Goal: Transaction & Acquisition: Purchase product/service

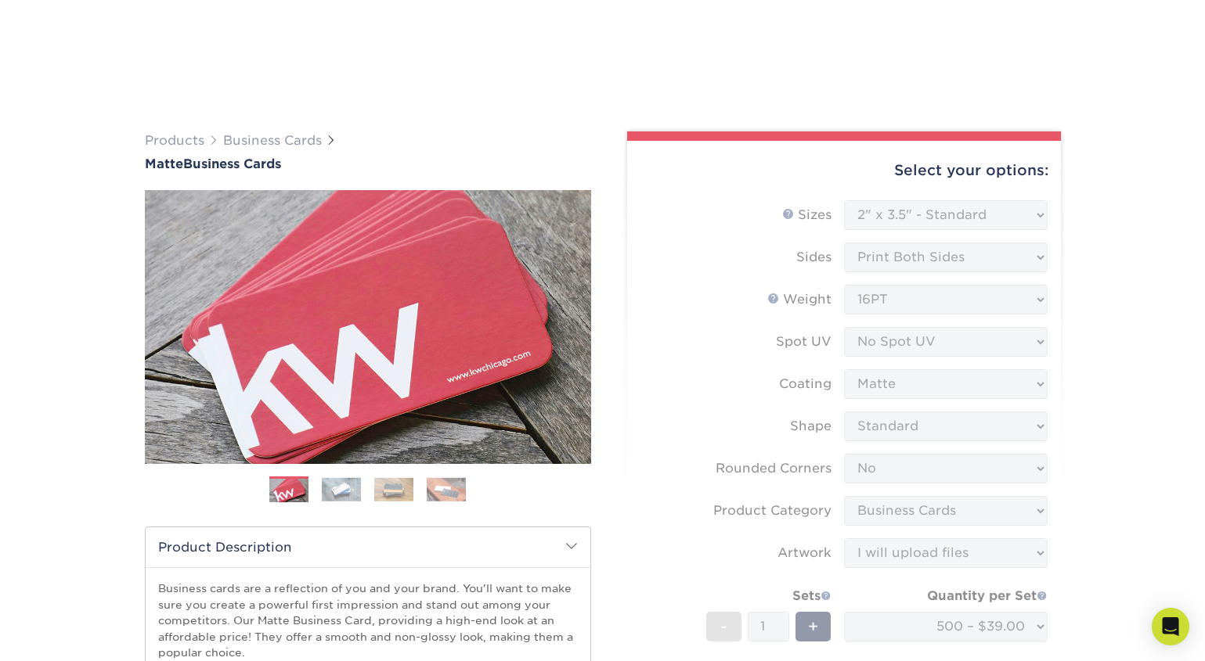
select select "2.00x3.50"
select select "0"
select select "3b5148f1-0588-4f88-a218-97bcfdce65c1"
select select "upload"
select select "500 – $39.00"
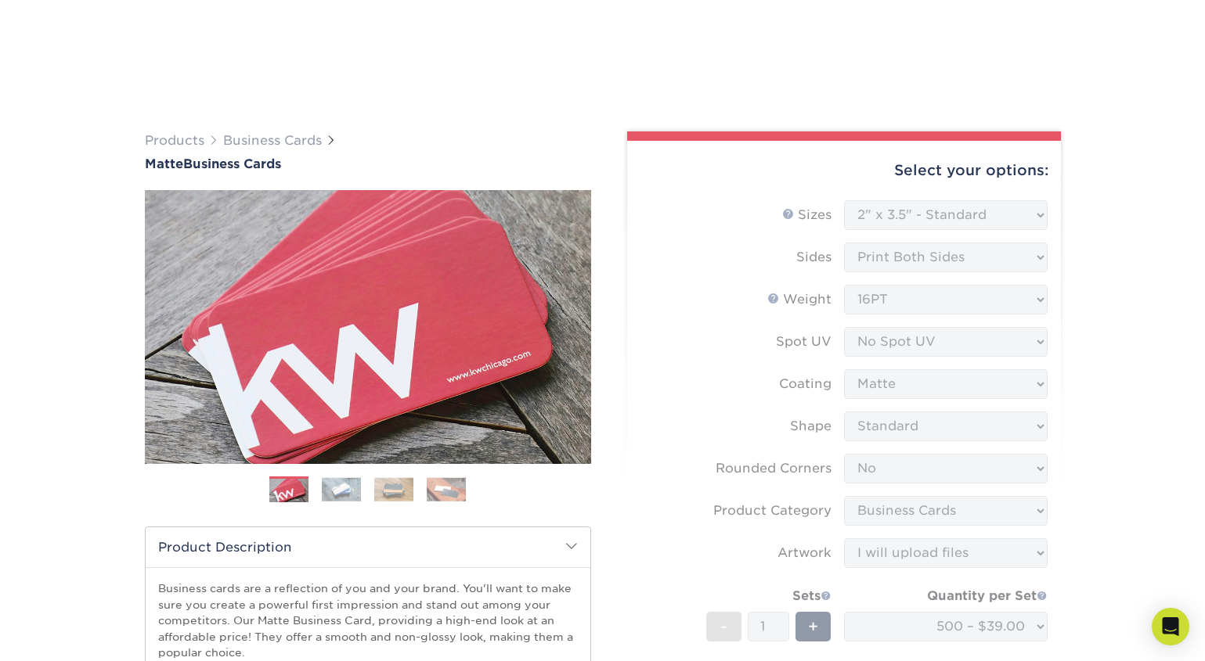
scroll to position [876, 0]
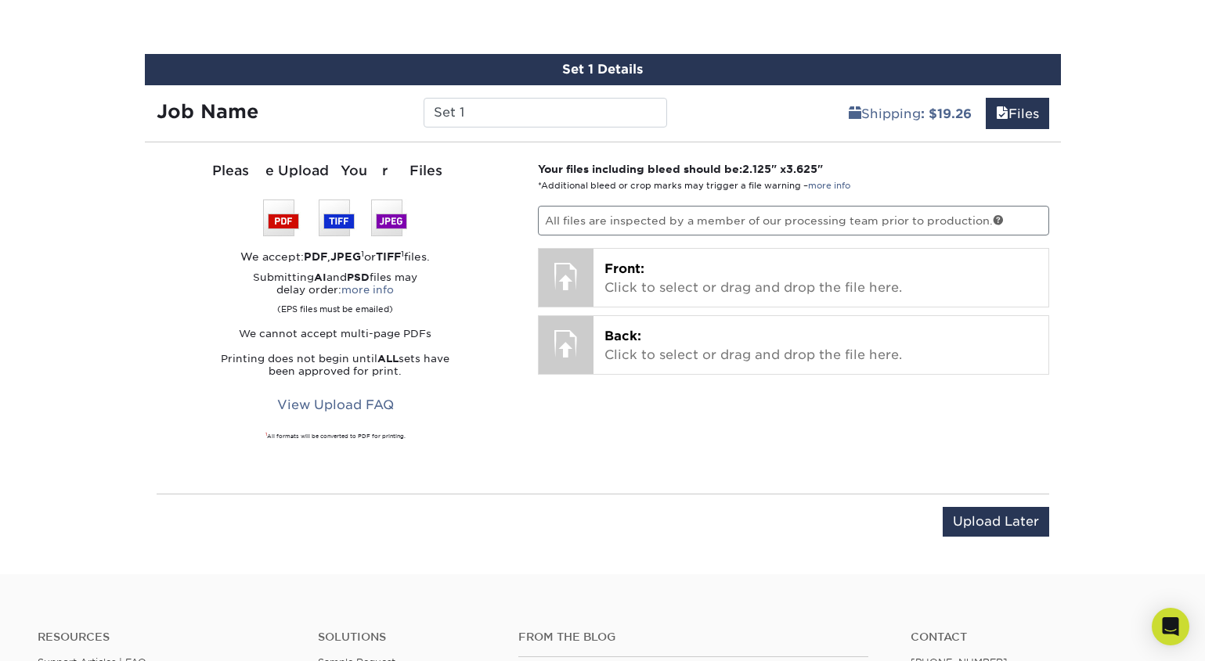
click at [705, 271] on p "Front: Click to select or drag and drop the file here." at bounding box center [820, 279] width 433 height 38
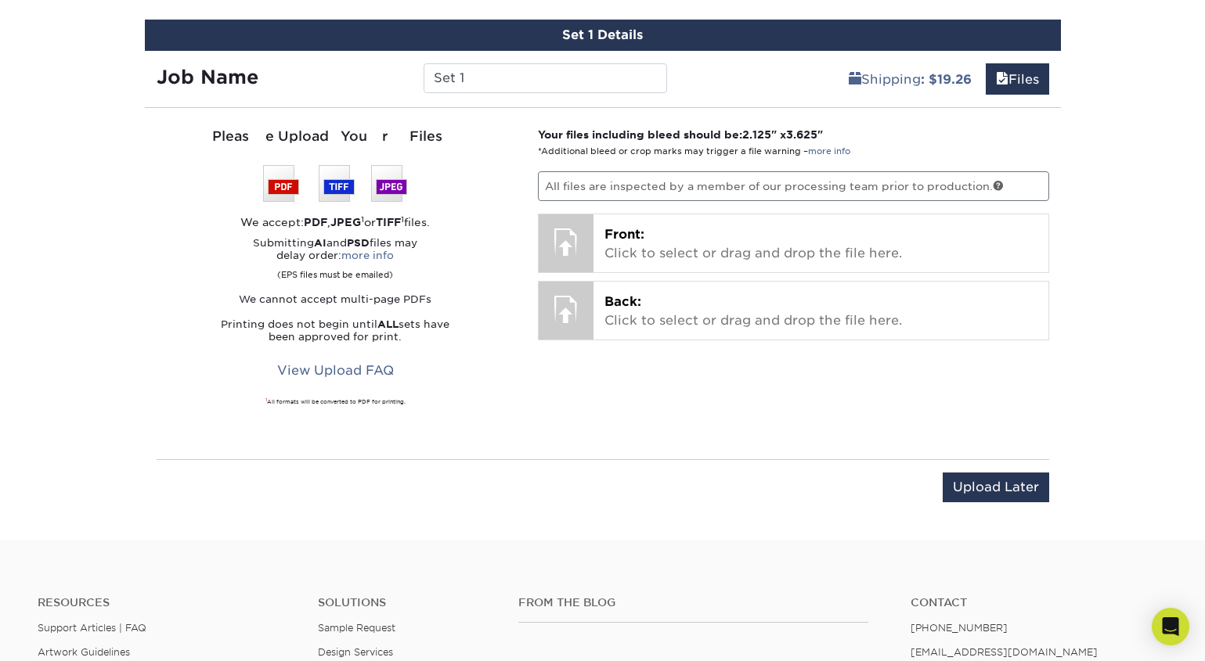
scroll to position [902, 0]
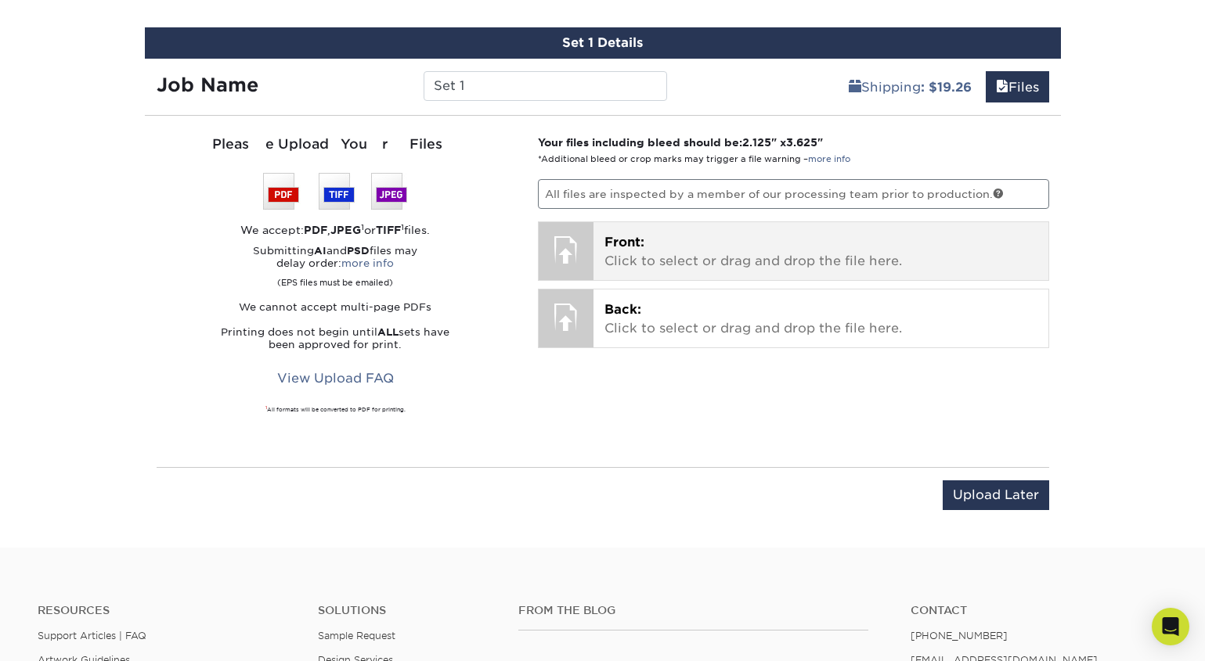
click at [628, 240] on span "Front:" at bounding box center [624, 242] width 40 height 15
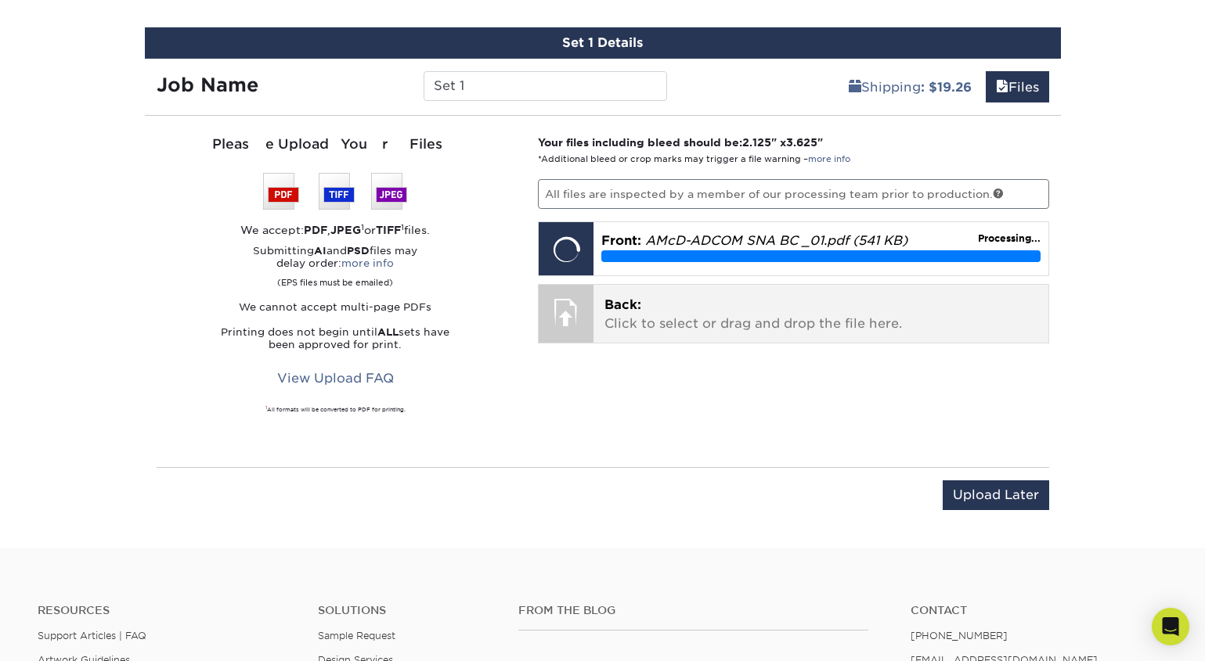
click at [638, 299] on span "Back:" at bounding box center [622, 304] width 37 height 15
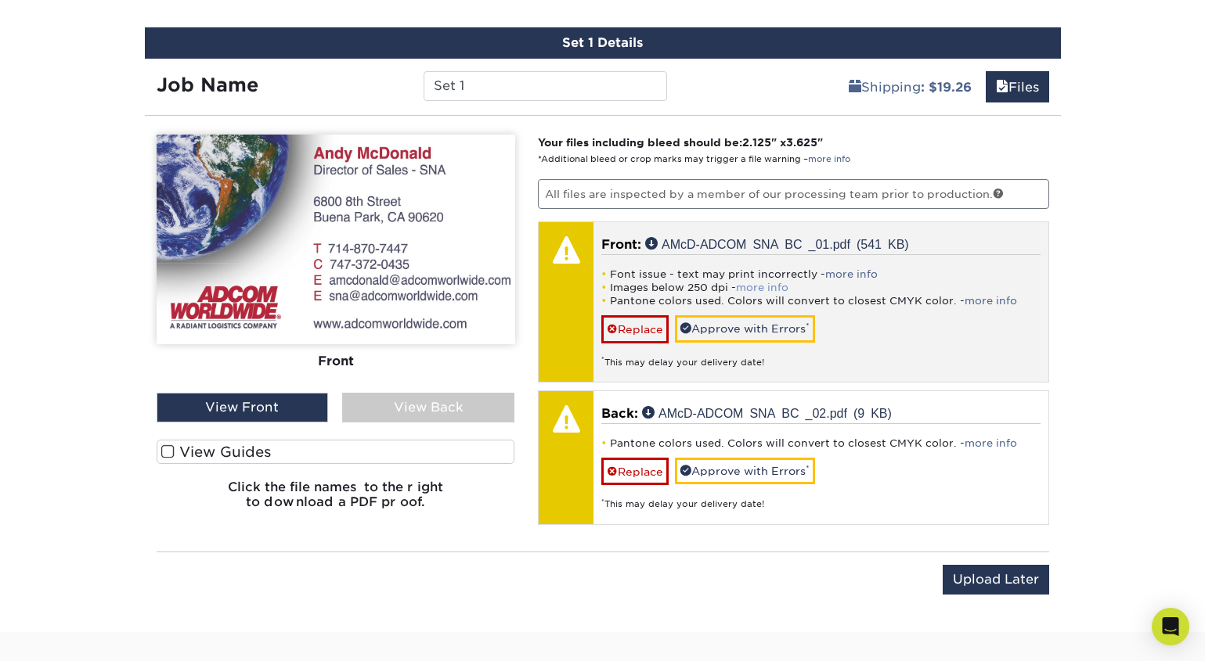
click at [773, 284] on link "more info" at bounding box center [762, 288] width 52 height 12
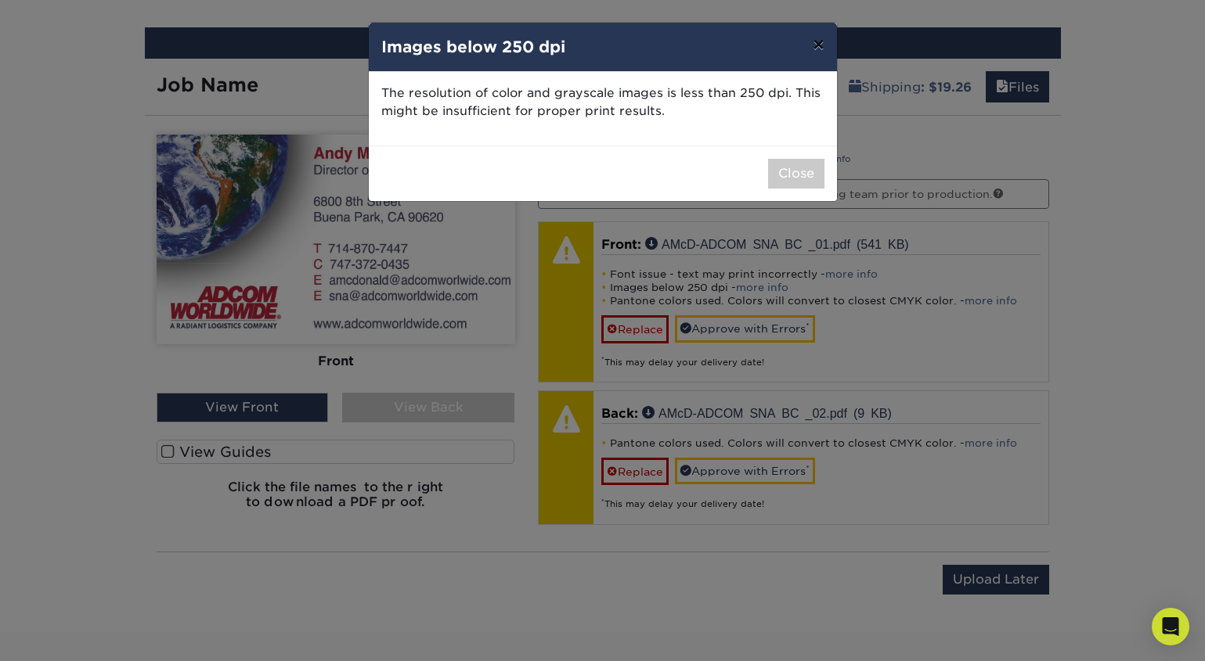
click at [817, 53] on button "×" at bounding box center [818, 45] width 36 height 44
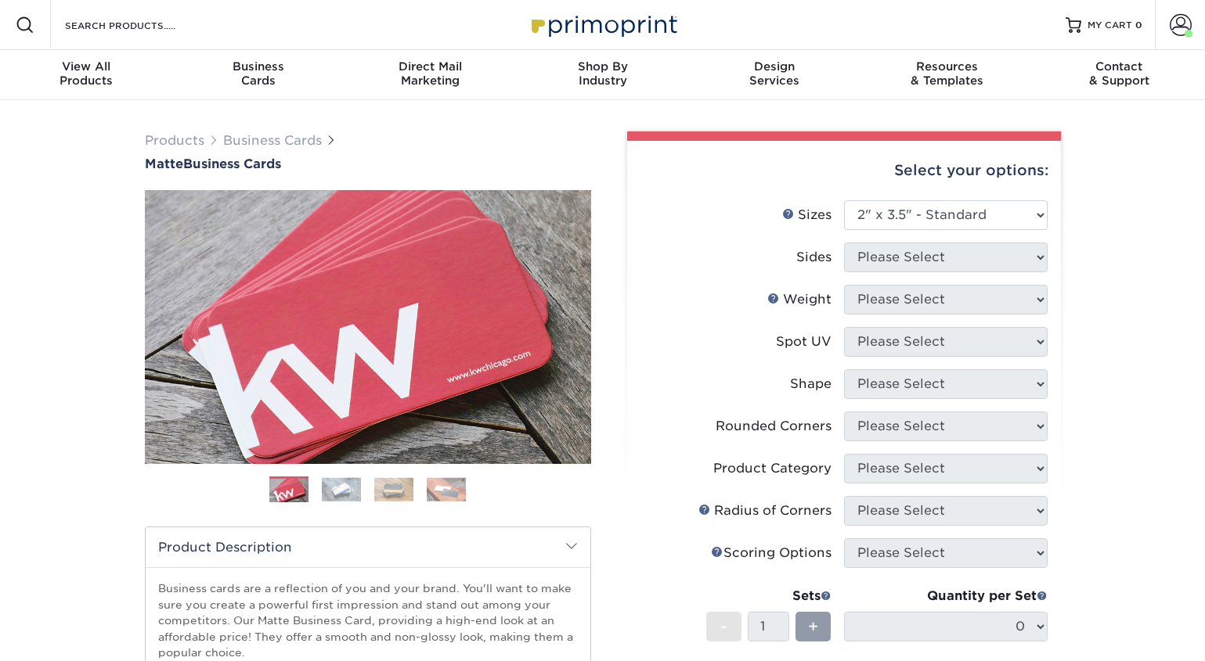
select select "2.00x3.50"
click at [1079, 27] on div at bounding box center [1073, 25] width 16 height 16
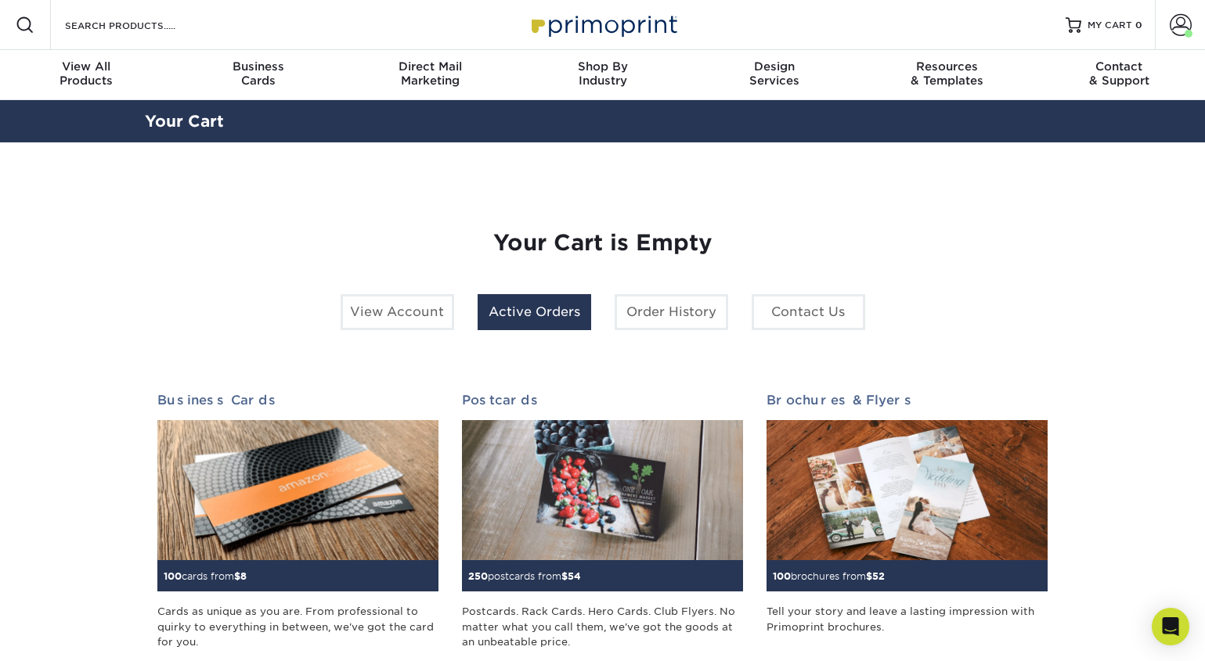
click at [567, 315] on link "Active Orders" at bounding box center [533, 312] width 113 height 36
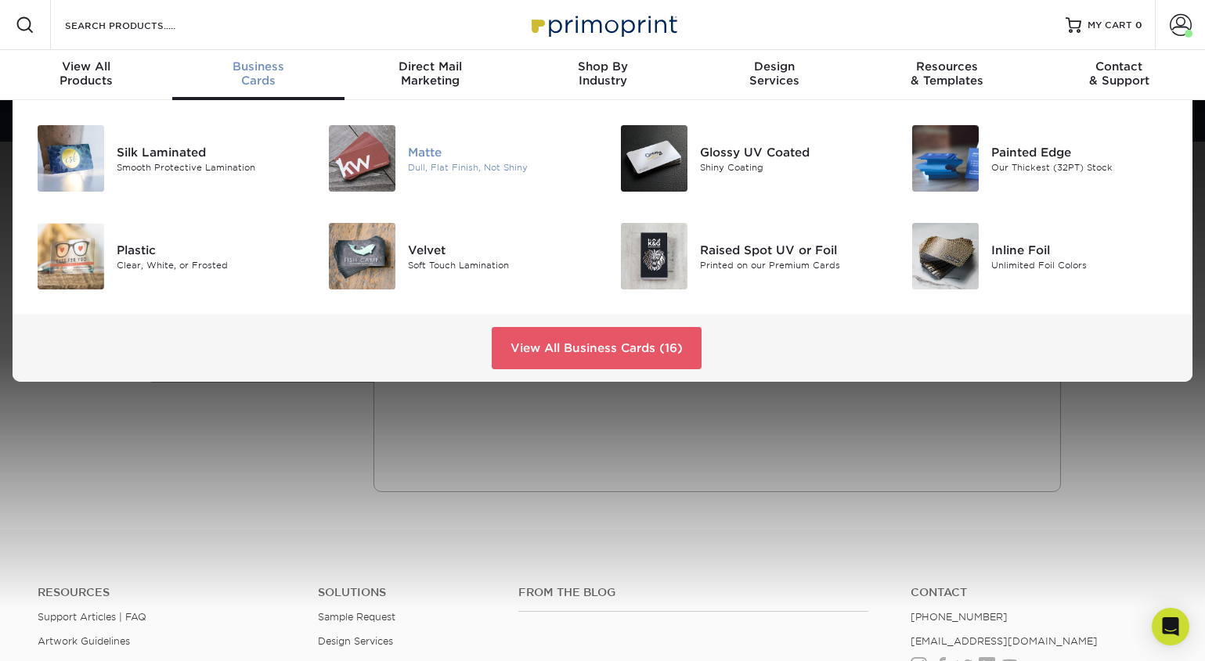
click at [434, 151] on div "Matte" at bounding box center [499, 151] width 182 height 17
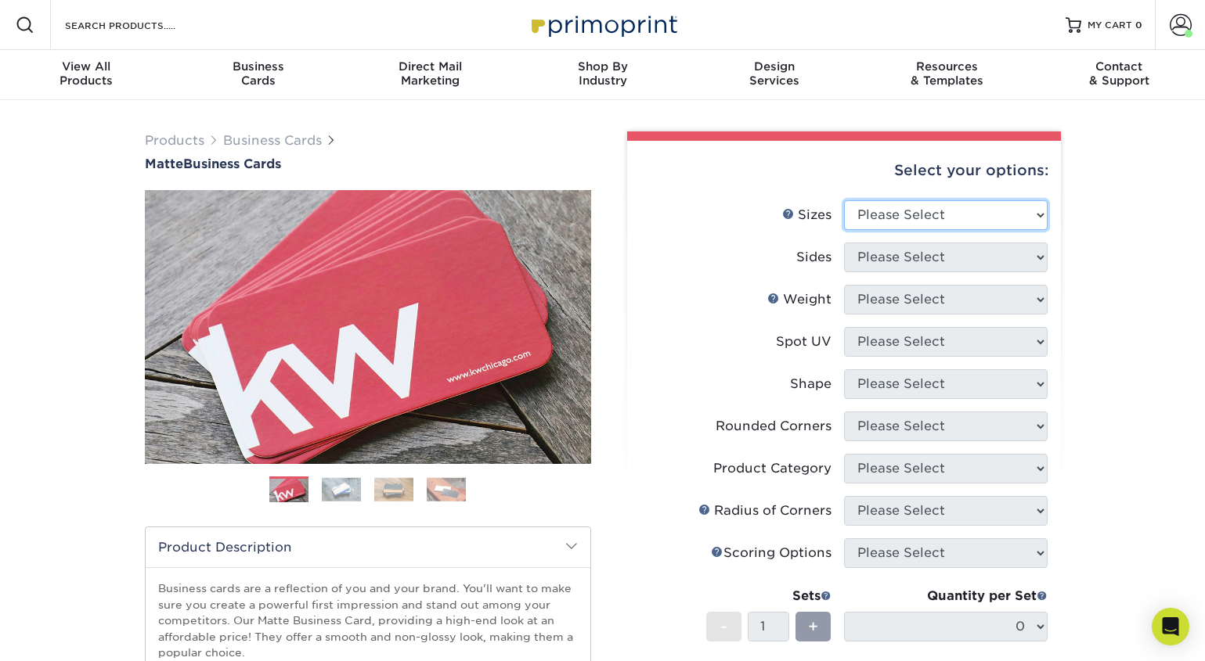
click at [949, 208] on select "Please Select 1.5" x 3.5" - Mini 1.75" x 3.5" - Mini 2" x 2" - Square 2" x 3" -…" at bounding box center [945, 215] width 203 height 30
select select "2.00x3.50"
click at [844, 200] on select "Please Select 1.5" x 3.5" - Mini 1.75" x 3.5" - Mini 2" x 2" - Square 2" x 3" -…" at bounding box center [945, 215] width 203 height 30
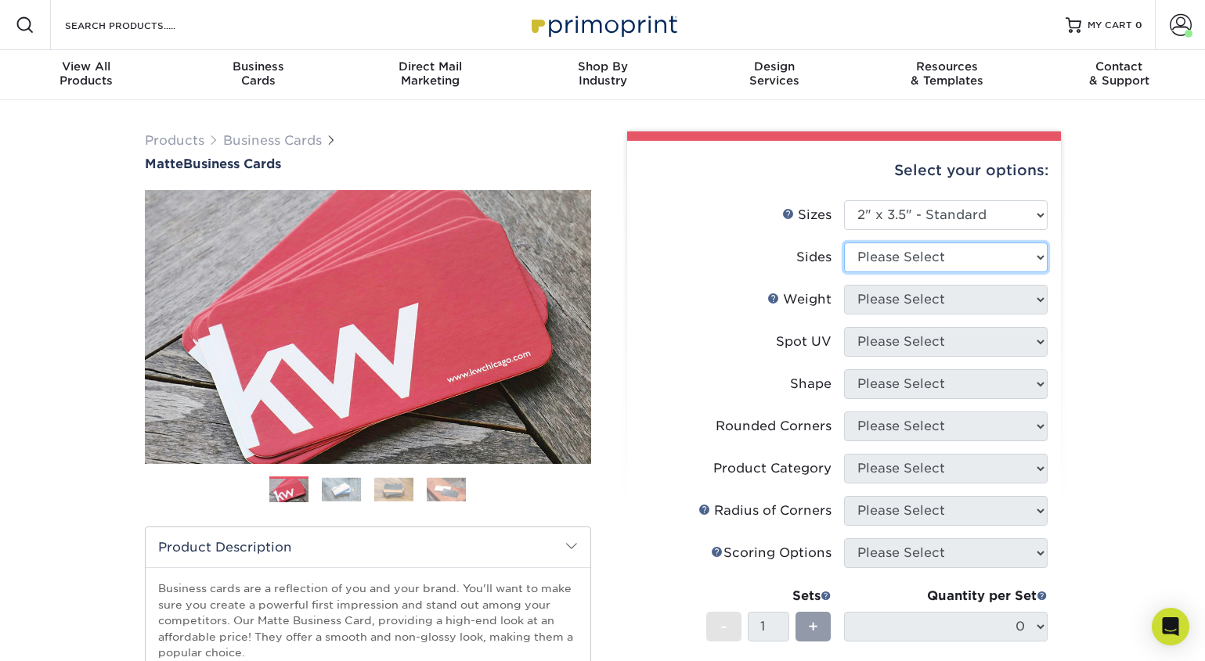
click at [959, 263] on select "Please Select Print Both Sides Print Front Only" at bounding box center [945, 258] width 203 height 30
select select "13abbda7-1d64-4f25-8bb2-c179b224825d"
click at [844, 243] on select "Please Select Print Both Sides Print Front Only" at bounding box center [945, 258] width 203 height 30
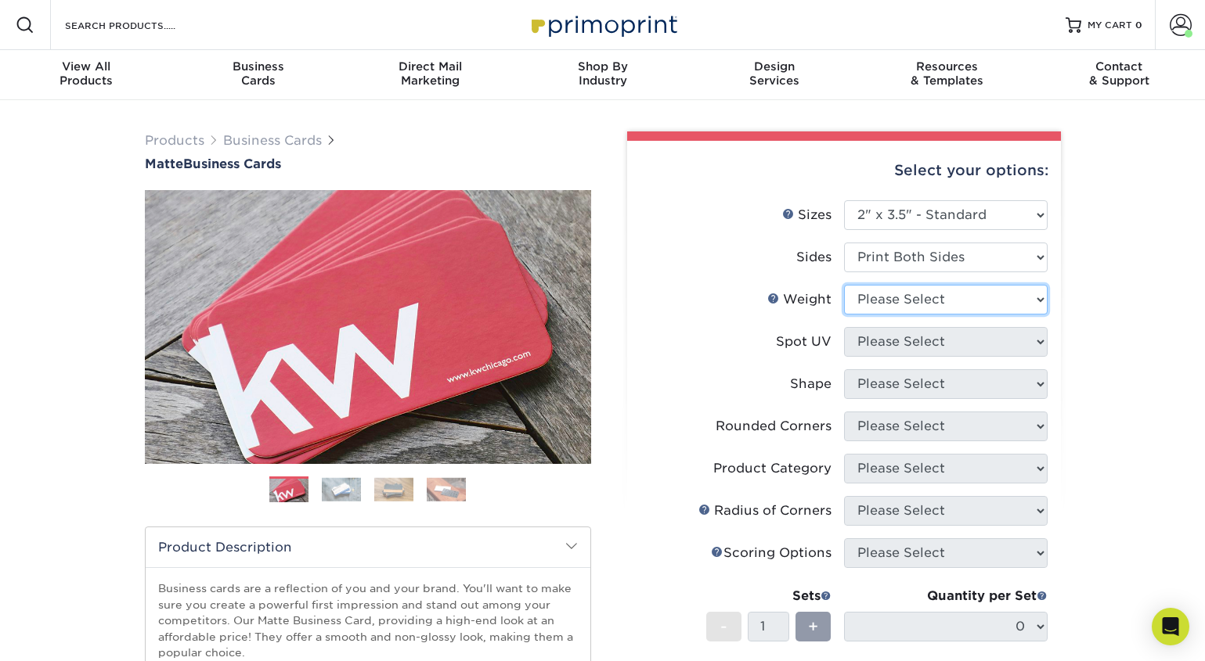
click at [956, 299] on select "Please Select 16PT 14PT" at bounding box center [945, 300] width 203 height 30
select select "16PT"
click at [844, 285] on select "Please Select 16PT 14PT" at bounding box center [945, 300] width 203 height 30
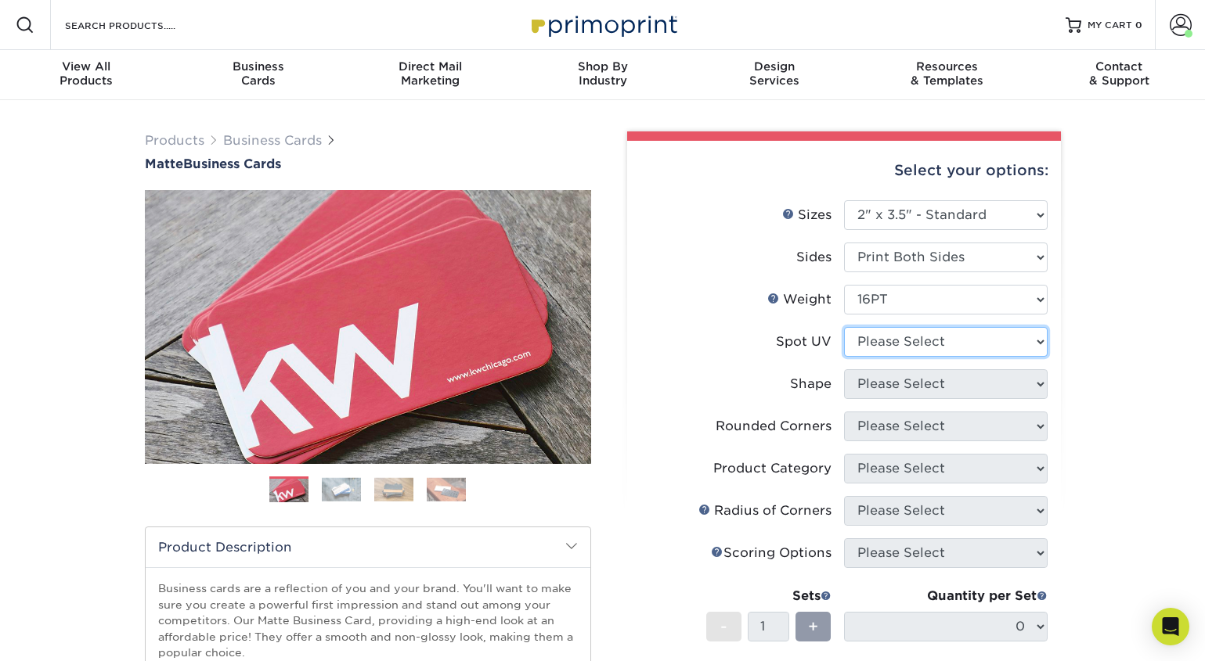
click at [934, 341] on select "Please Select No Spot UV Front and Back (Both Sides) Front Only Back Only" at bounding box center [945, 342] width 203 height 30
select select "3"
click at [844, 327] on select "Please Select No Spot UV Front and Back (Both Sides) Front Only Back Only" at bounding box center [945, 342] width 203 height 30
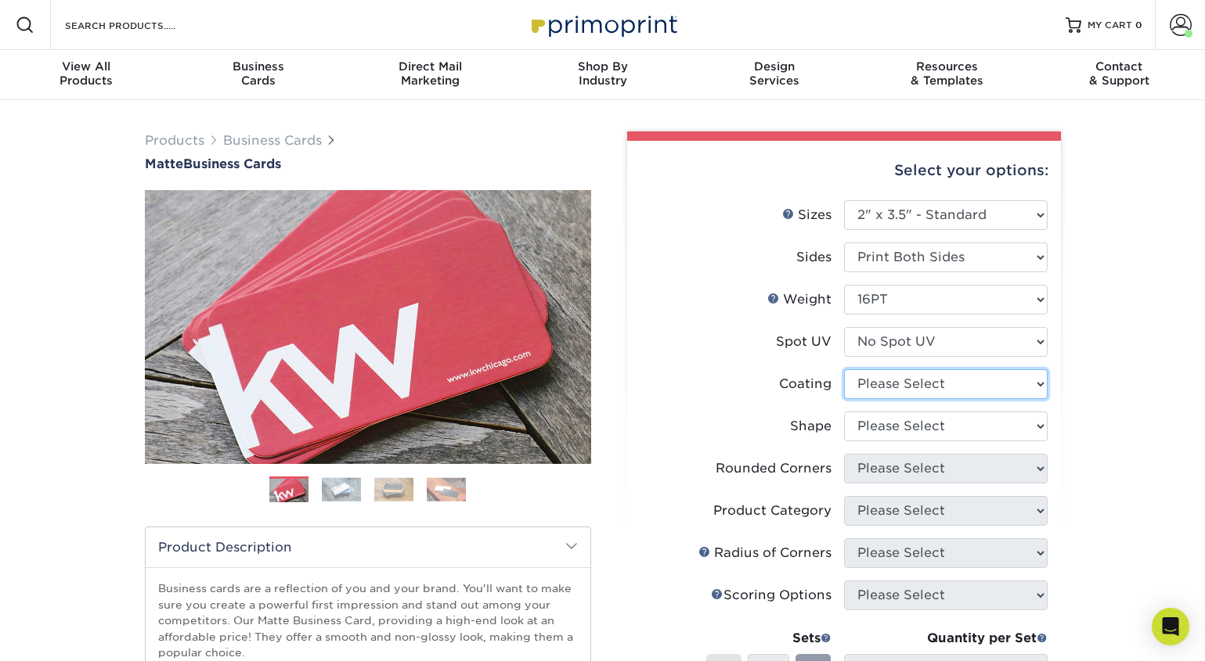
click at [921, 381] on select at bounding box center [945, 384] width 203 height 30
select select "121bb7b5-3b4d-429f-bd8d-bbf80e953313"
click at [844, 369] on select at bounding box center [945, 384] width 203 height 30
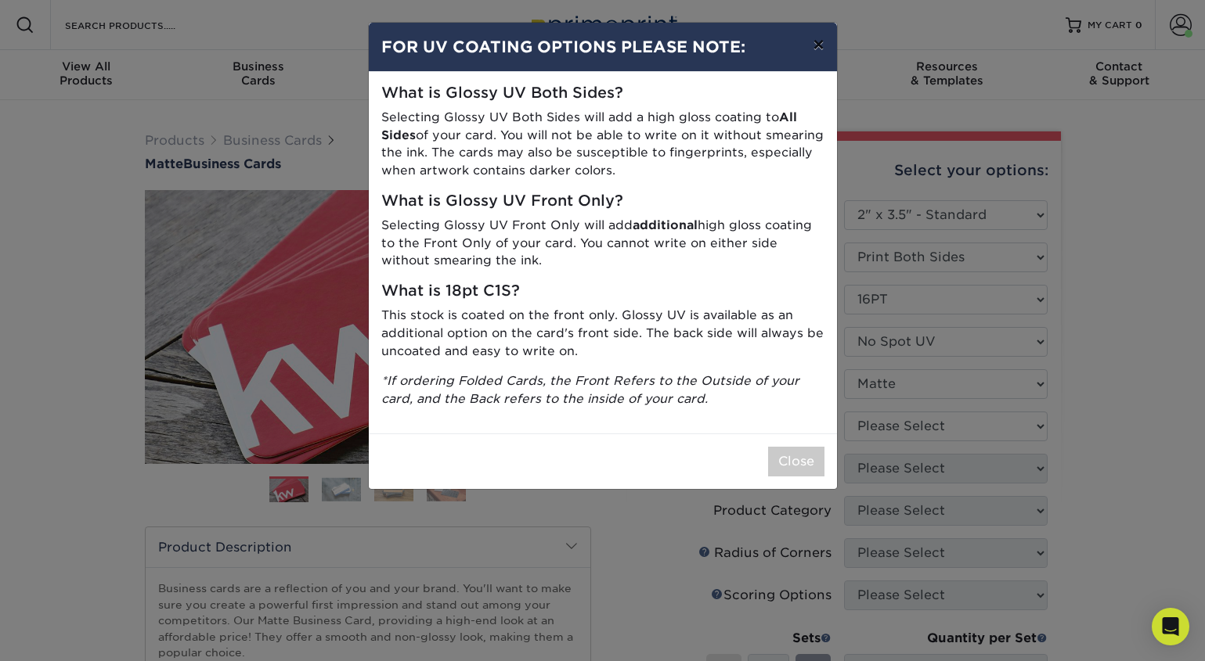
click at [813, 50] on button "×" at bounding box center [818, 45] width 36 height 44
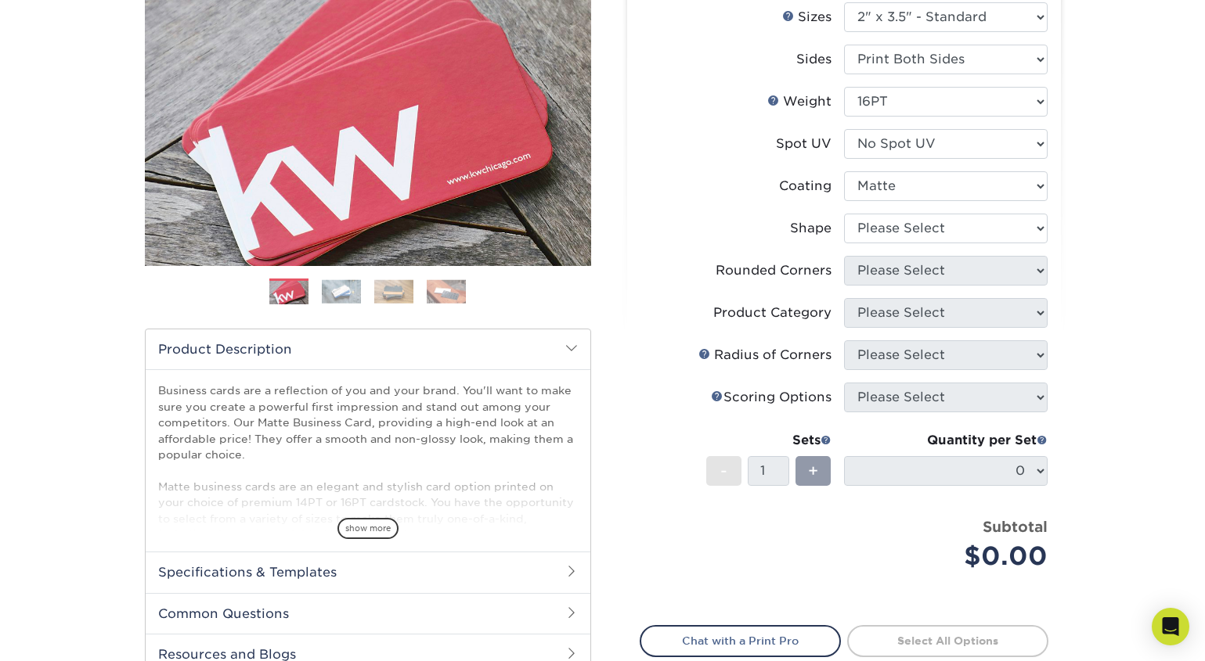
scroll to position [255, 0]
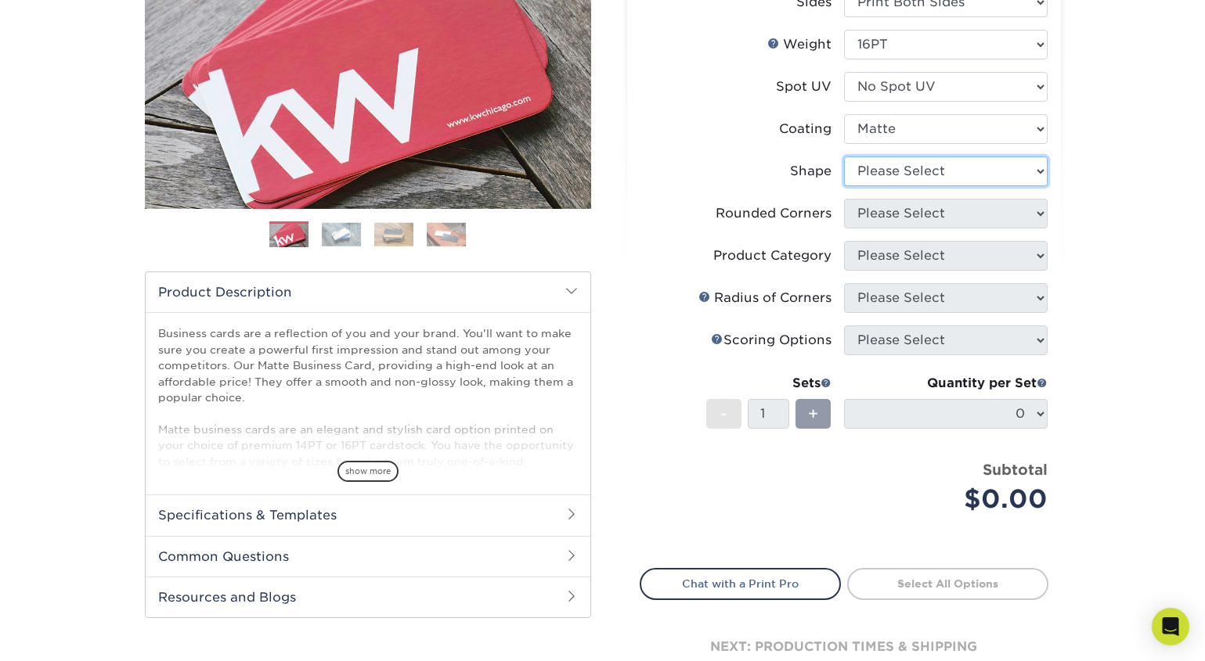
click at [974, 164] on select "Please Select Standard Oval" at bounding box center [945, 172] width 203 height 30
select select "standard"
click at [844, 157] on select "Please Select Standard Oval" at bounding box center [945, 172] width 203 height 30
click at [940, 211] on select "Please Select Yes - Round 2 Corners Yes - Round 4 Corners No" at bounding box center [945, 214] width 203 height 30
select select "0"
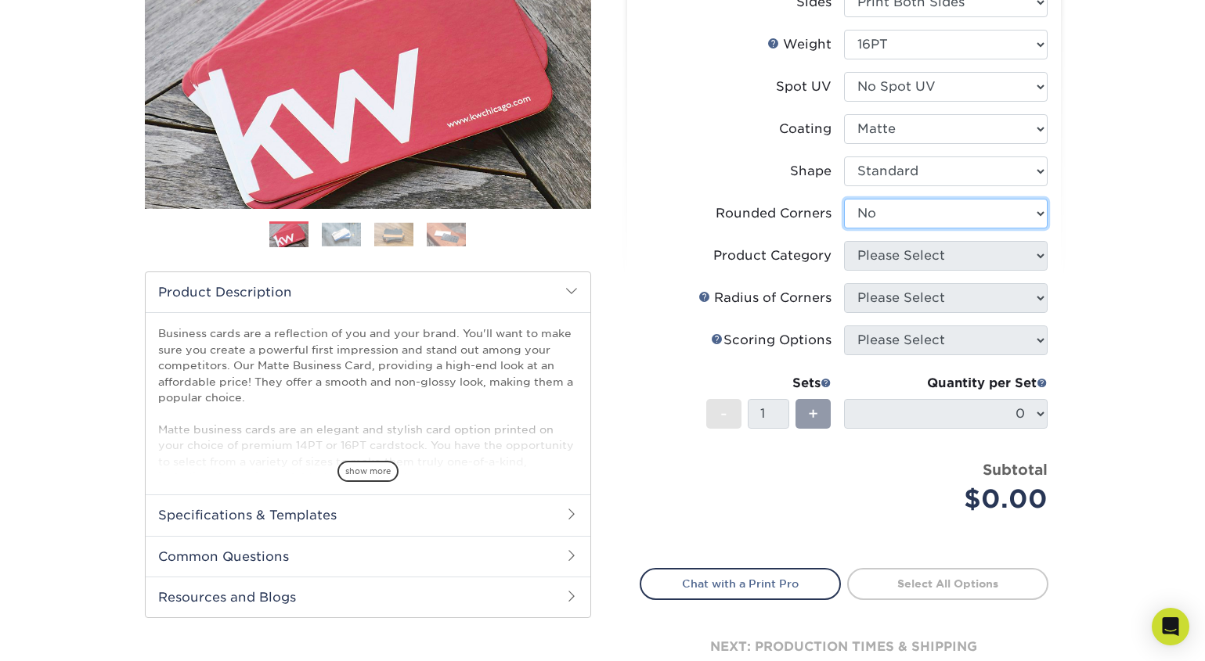
click at [844, 199] on select "Please Select Yes - Round 2 Corners Yes - Round 4 Corners No" at bounding box center [945, 214] width 203 height 30
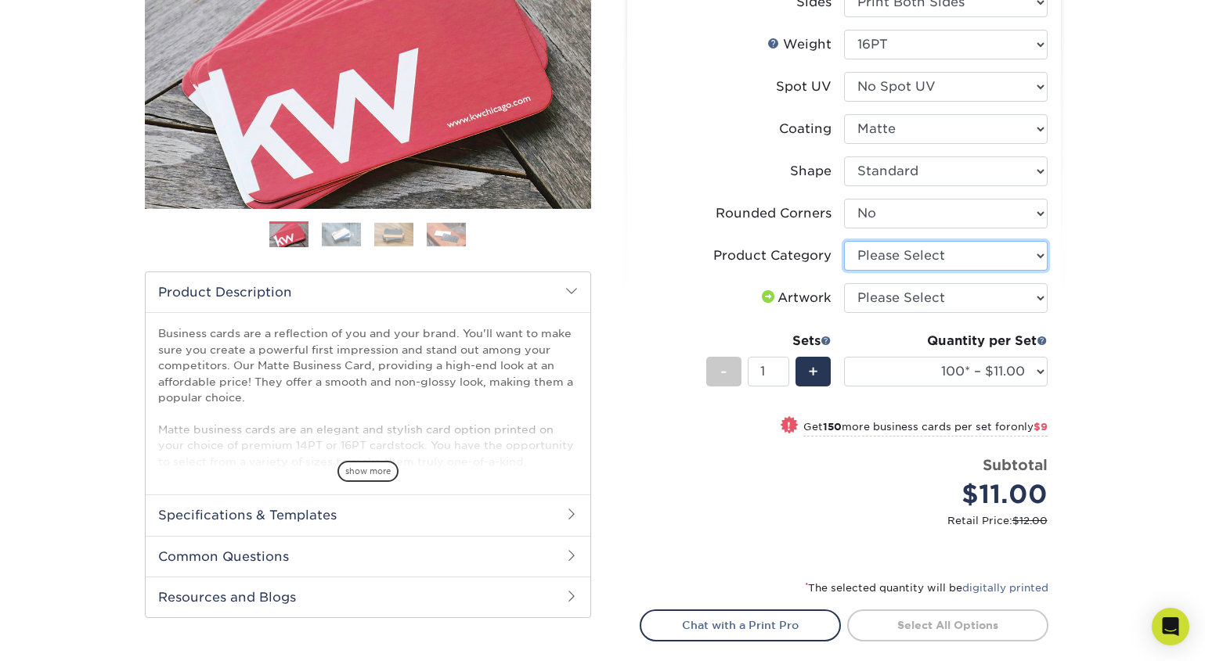
click at [972, 258] on select "Please Select Business Cards" at bounding box center [945, 256] width 203 height 30
select select "3b5148f1-0588-4f88-a218-97bcfdce65c1"
click at [844, 241] on select "Please Select Business Cards" at bounding box center [945, 256] width 203 height 30
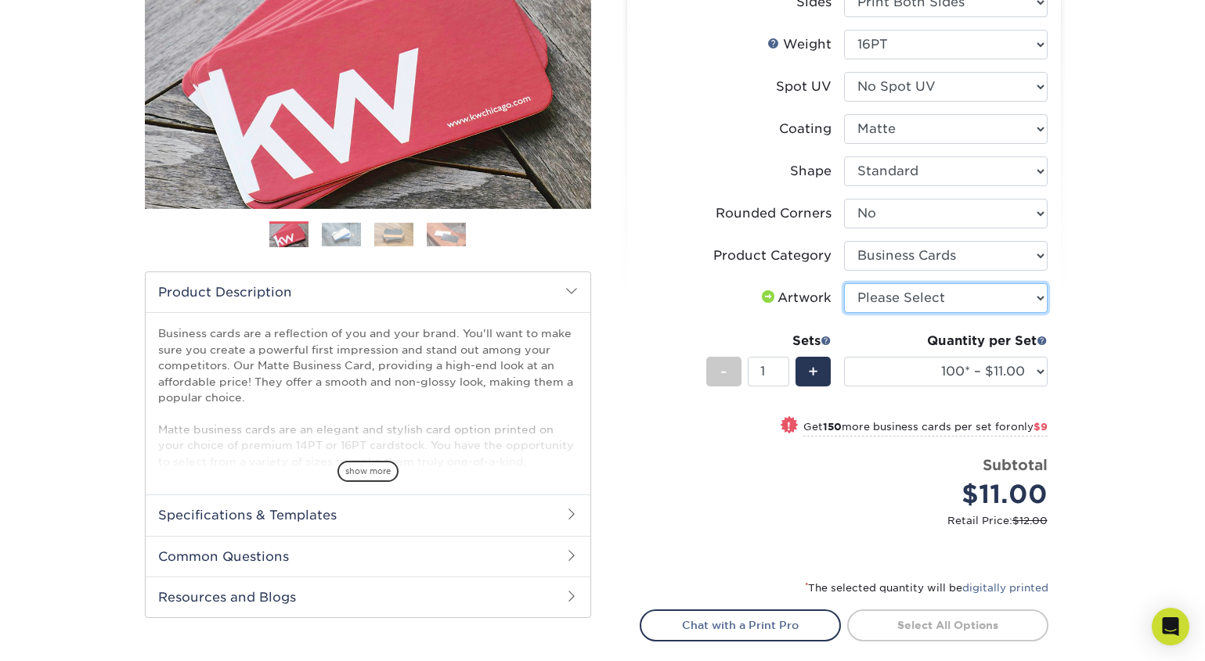
click at [947, 290] on select "Please Select I will upload files I need a design - $100" at bounding box center [945, 298] width 203 height 30
select select "upload"
click at [844, 283] on select "Please Select I will upload files I need a design - $100" at bounding box center [945, 298] width 203 height 30
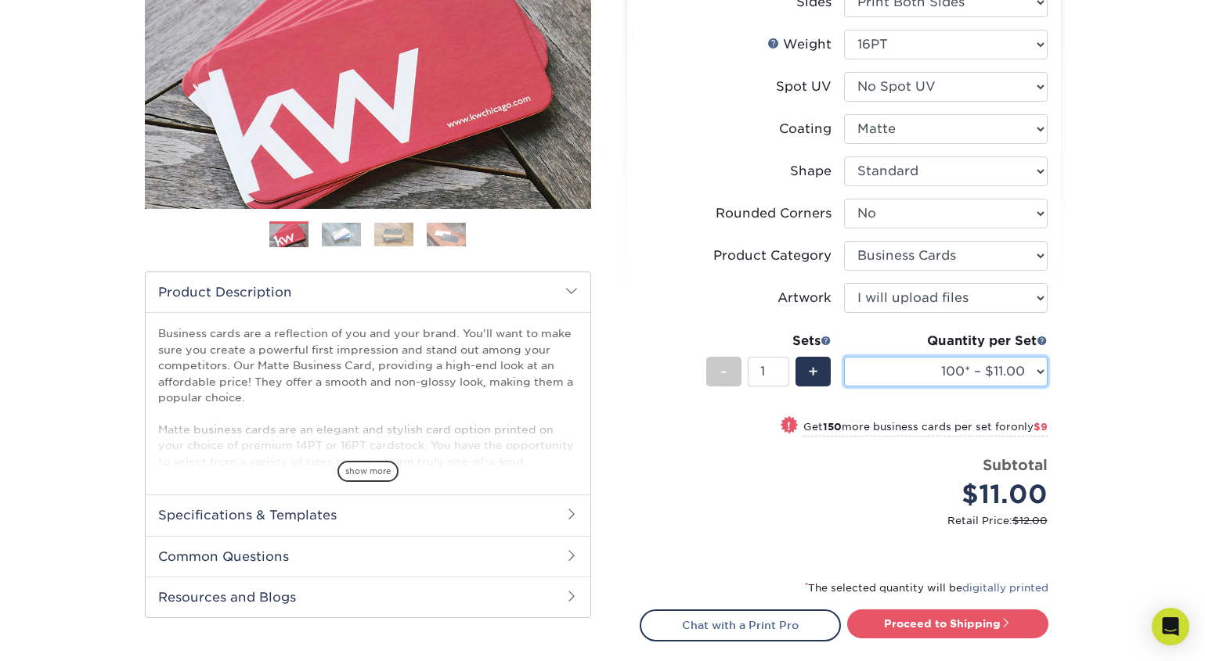
click at [955, 366] on select "100* – $11.00 250* – $20.00 500 – $39.00 1000 – $49.00 2500 – $87.00 5000 – $16…" at bounding box center [945, 372] width 203 height 30
select select "500 – $39.00"
click at [844, 357] on select "100* – $11.00 250* – $20.00 500 – $39.00 1000 – $49.00 2500 – $87.00 5000 – $16…" at bounding box center [945, 372] width 203 height 30
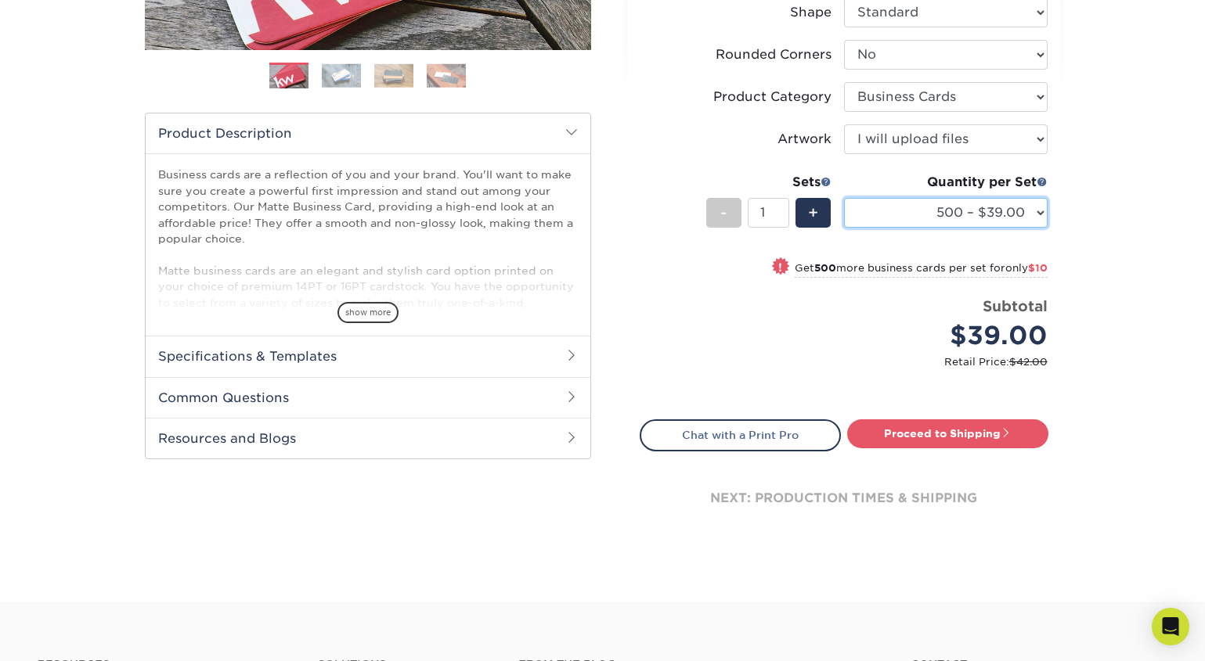
scroll to position [433, 0]
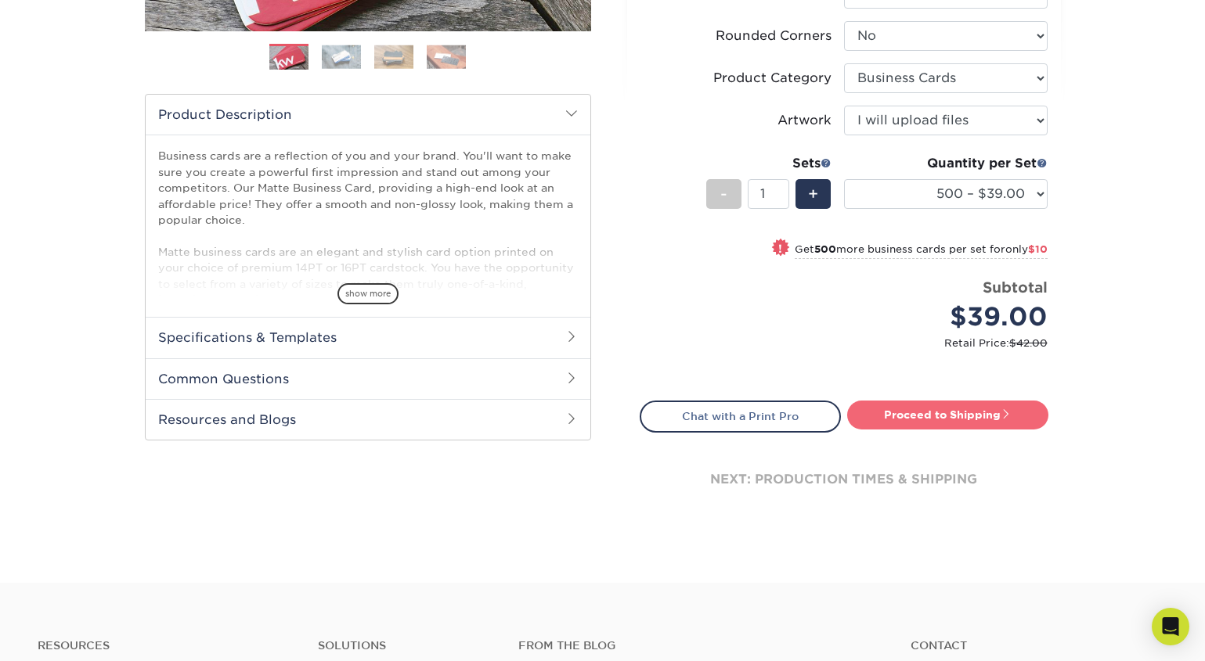
click at [945, 423] on link "Proceed to Shipping" at bounding box center [947, 415] width 201 height 28
type input "Set 1"
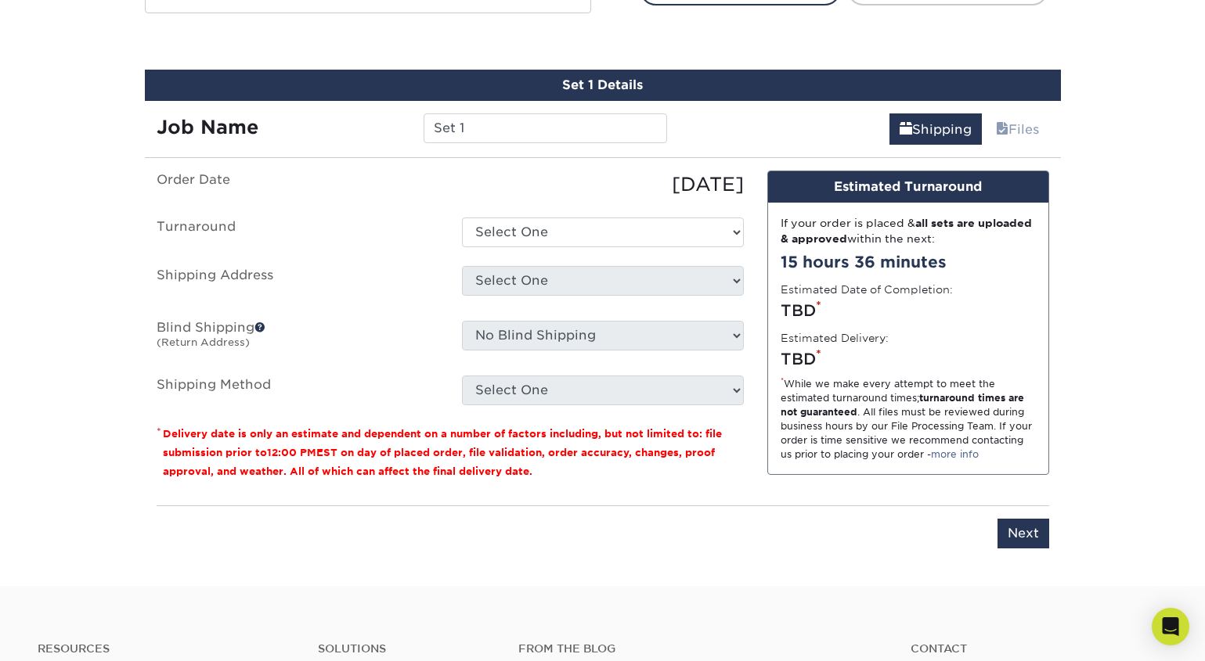
scroll to position [876, 0]
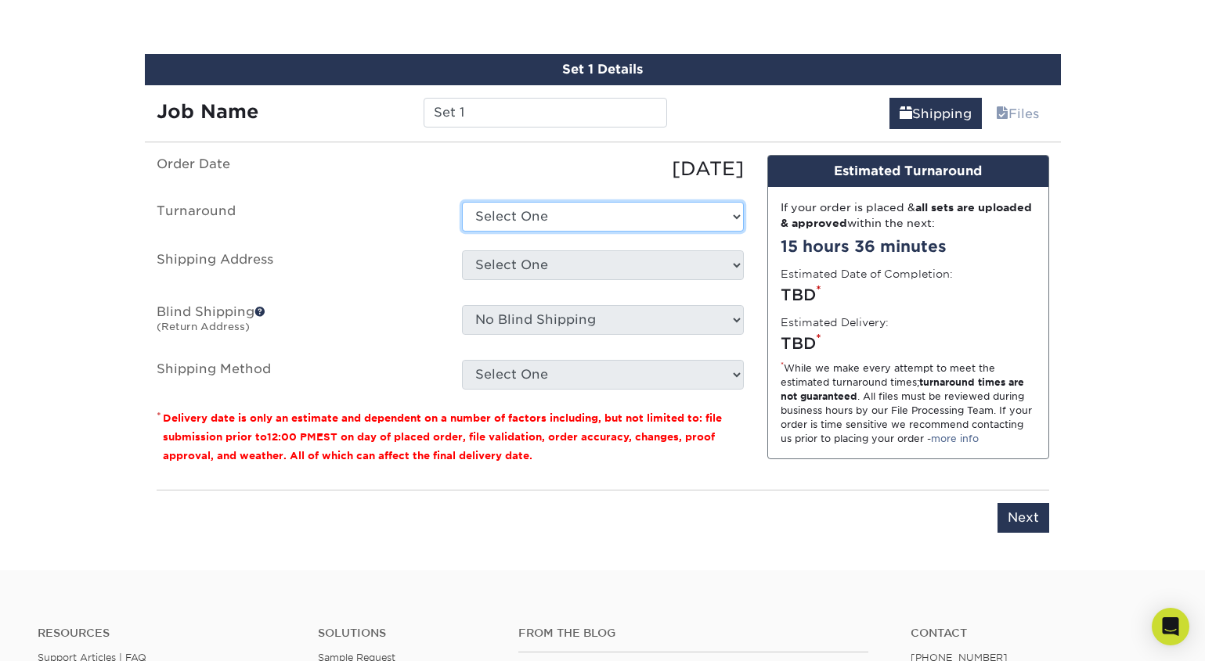
click at [530, 220] on select "Select One 2-4 Business Days 2 Day Next Business Day" at bounding box center [603, 217] width 282 height 30
select select "537feecc-bbf3-4c5a-82cb-a8dbf54f53c4"
click at [462, 202] on select "Select One 2-4 Business Days 2 Day Next Business Day" at bounding box center [603, 217] width 282 height 30
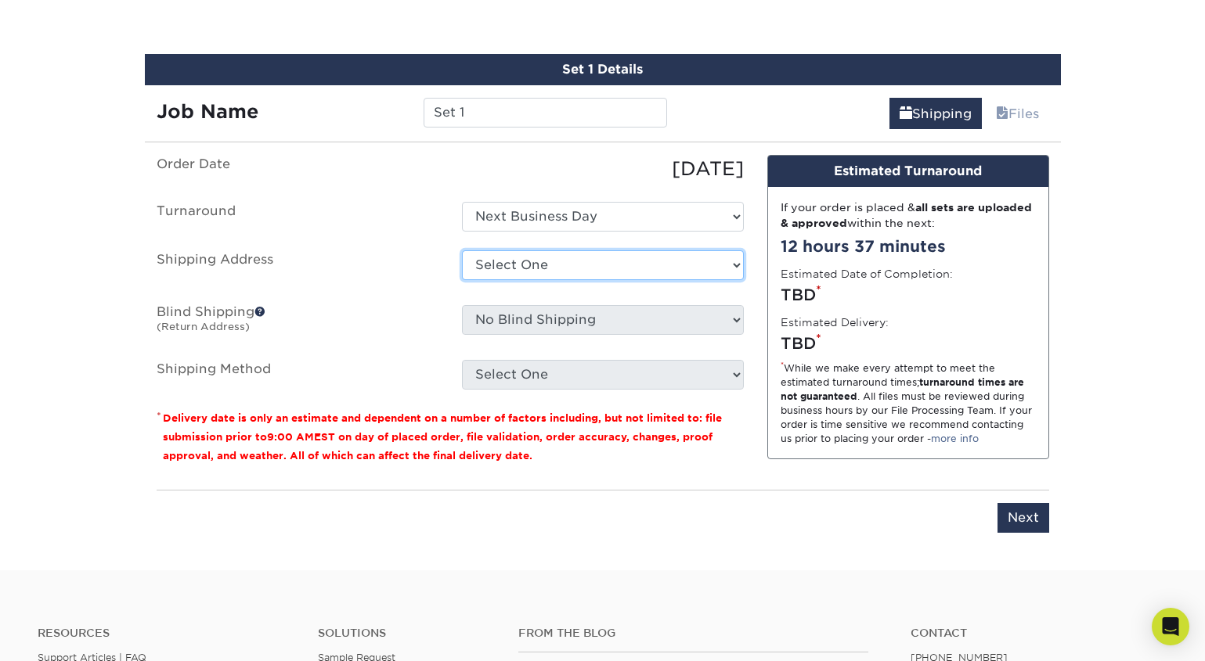
click at [539, 261] on select "Select One A Baumgarten RRR ADCOM SNA Adcom SNA AIDF Conf Hotel for Wiley Airgr…" at bounding box center [603, 265] width 282 height 30
select select "286053"
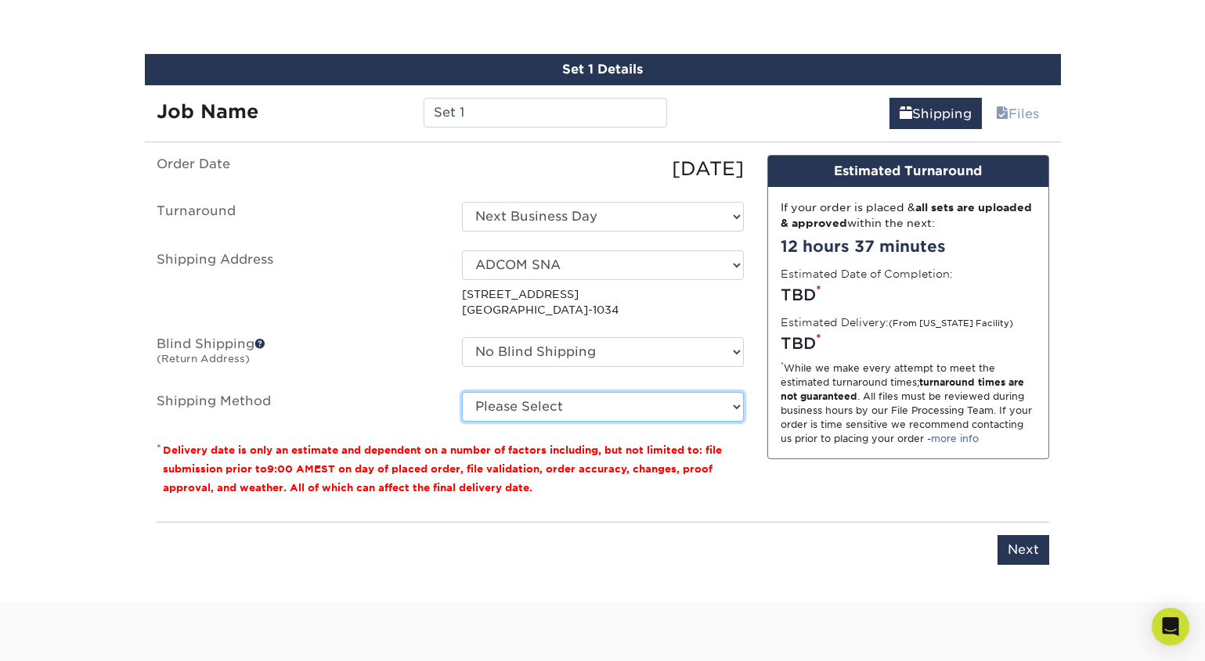
click at [585, 399] on select "Please Select Ground Shipping (+$8.96) 3 Day Shipping Service (+$15.34) 2 Day A…" at bounding box center [603, 407] width 282 height 30
select select "01"
click at [462, 392] on select "Please Select Ground Shipping (+$8.96) 3 Day Shipping Service (+$15.34) 2 Day A…" at bounding box center [603, 407] width 282 height 30
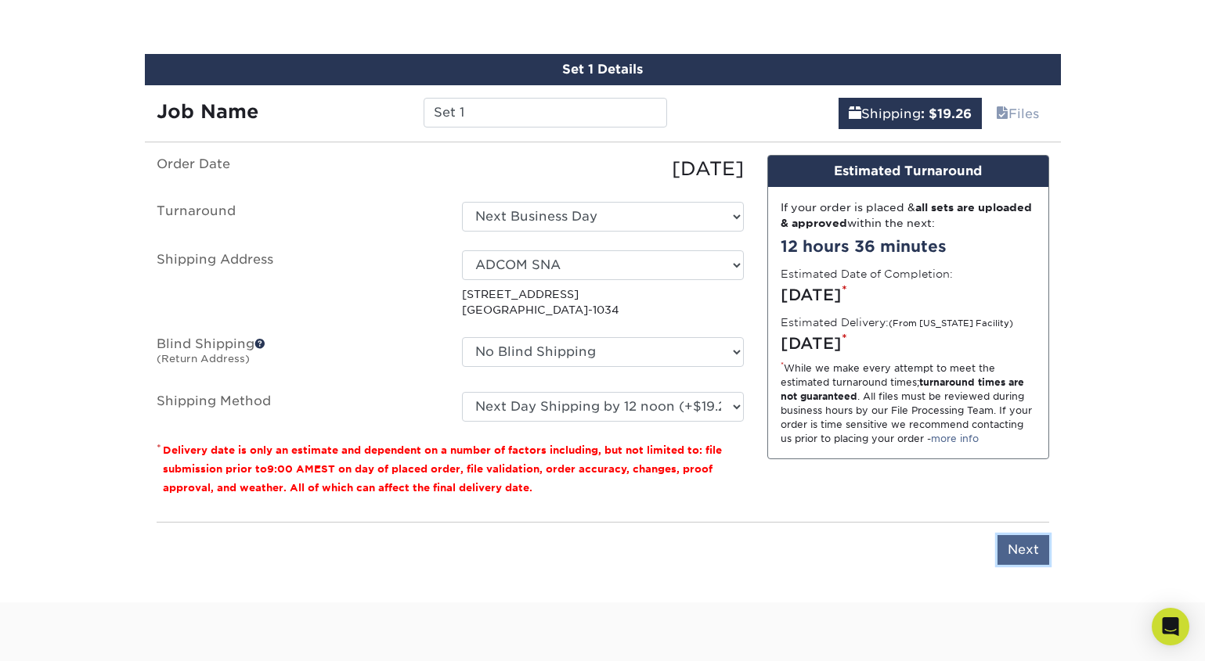
click at [1030, 555] on input "Next" at bounding box center [1023, 550] width 52 height 30
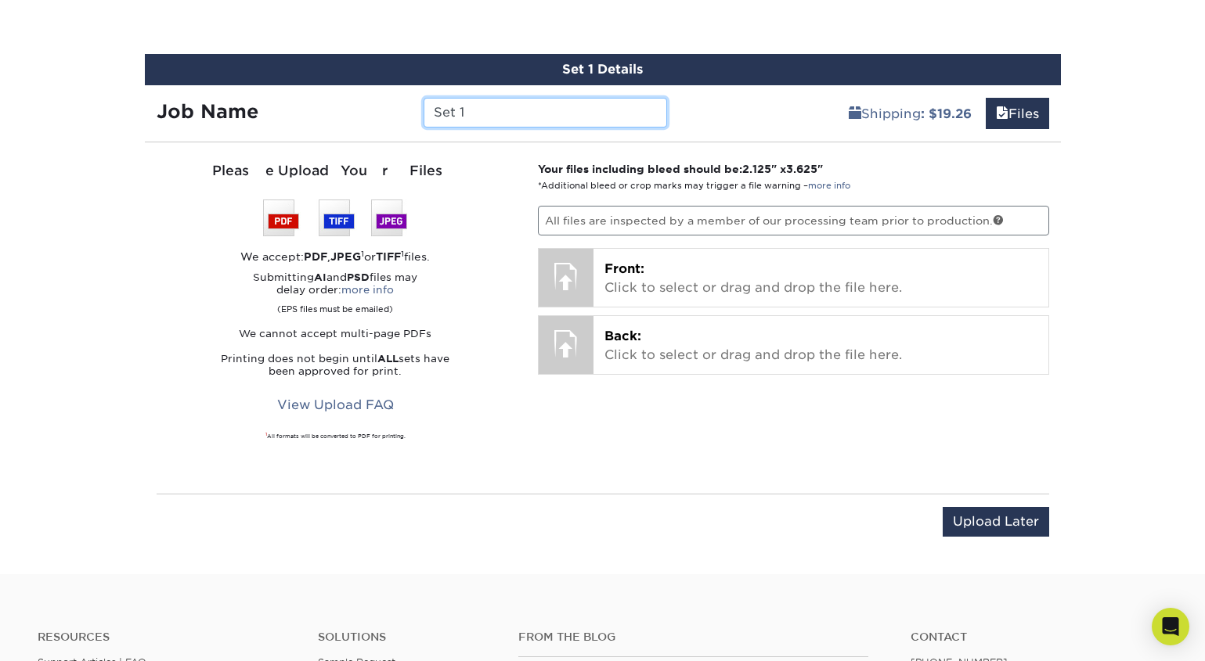
drag, startPoint x: 471, startPoint y: 114, endPoint x: 427, endPoint y: 107, distance: 44.4
click at [427, 107] on input "Set 1" at bounding box center [544, 113] width 243 height 30
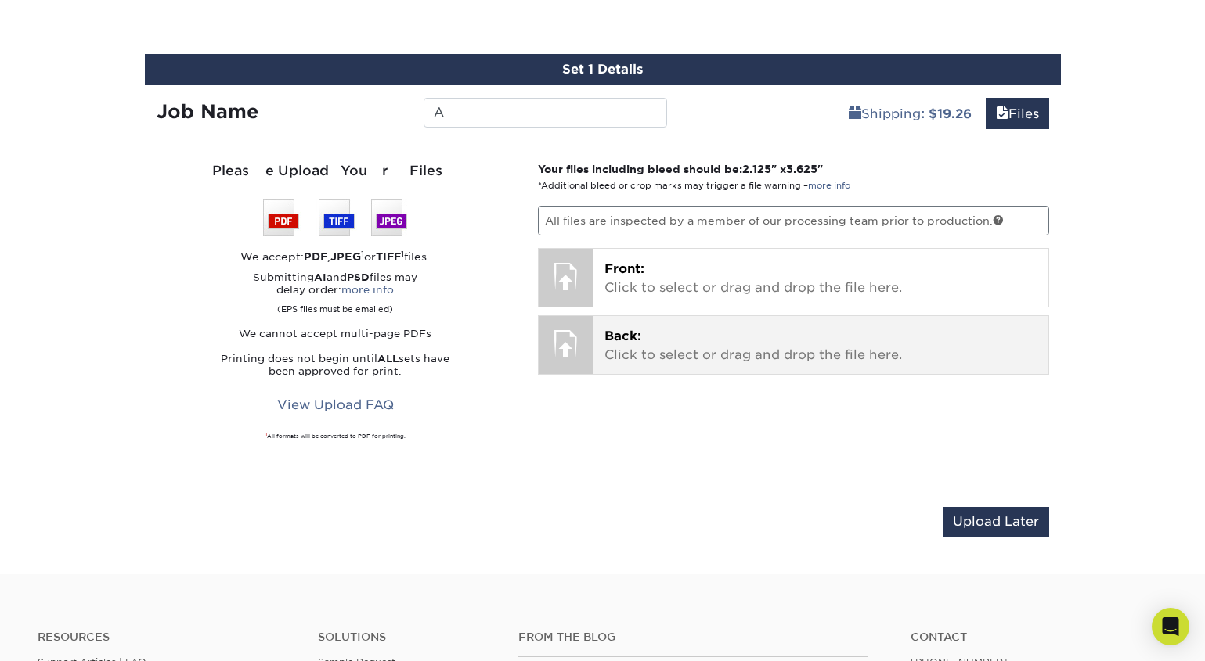
click at [697, 321] on div "Back: Click to select or drag and drop the file here. Choose file" at bounding box center [820, 345] width 455 height 58
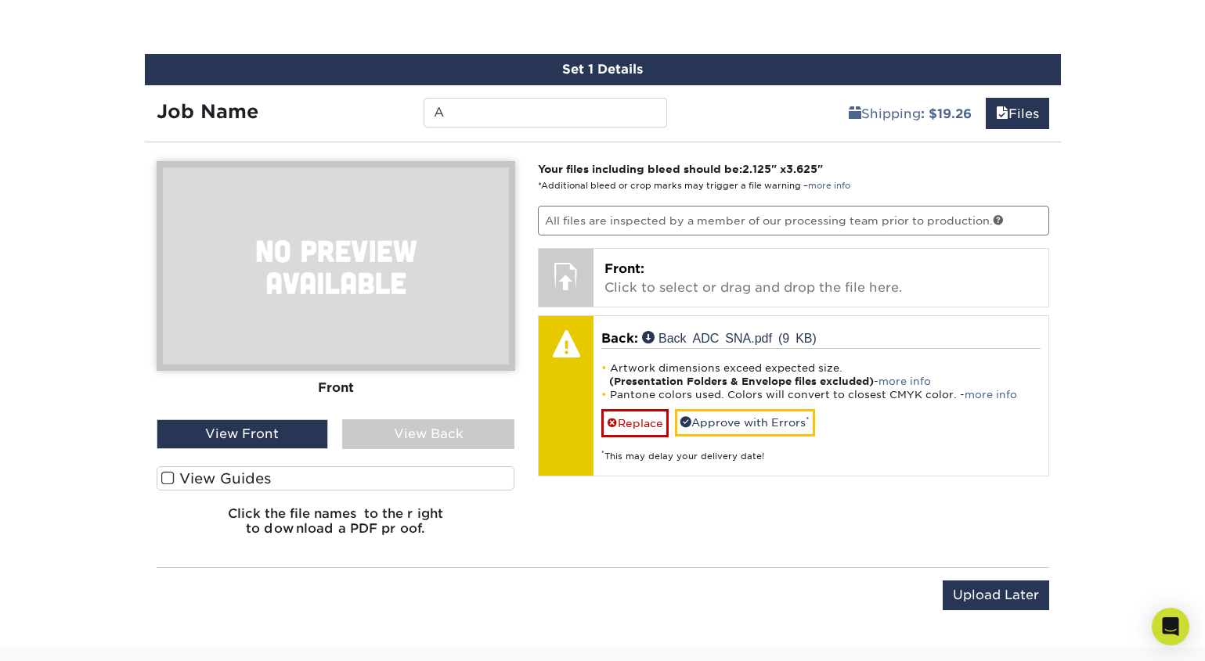
click at [436, 420] on div "View Back" at bounding box center [428, 435] width 172 height 30
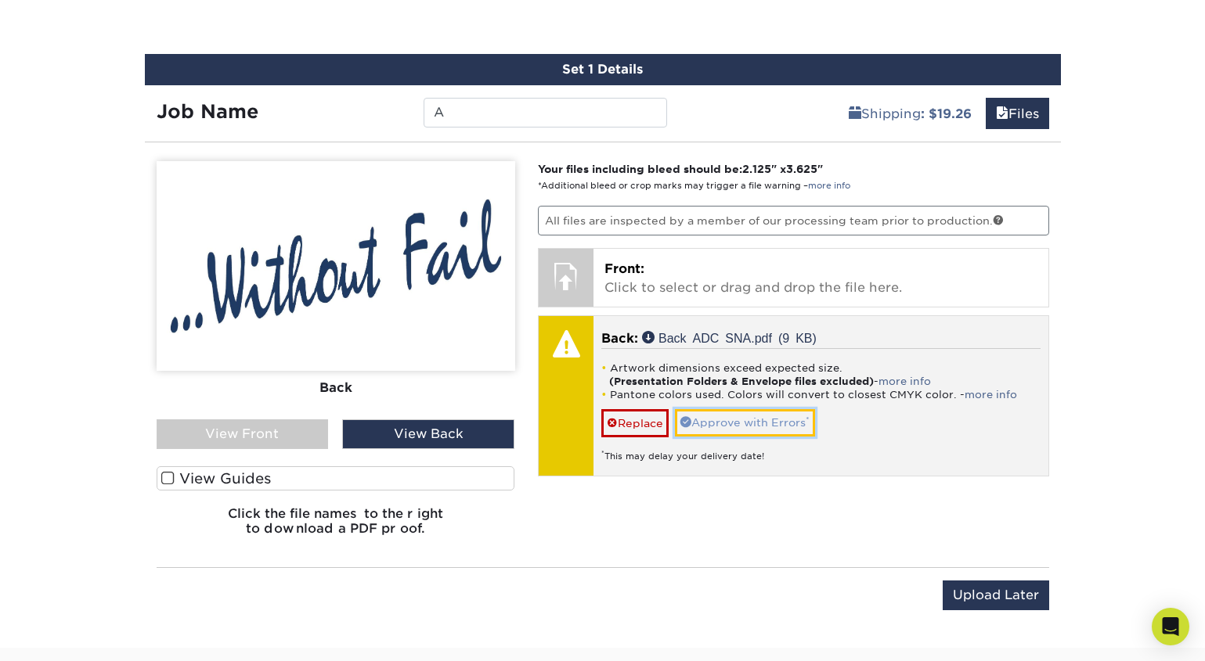
click at [760, 424] on link "Approve with Errors *" at bounding box center [745, 422] width 140 height 27
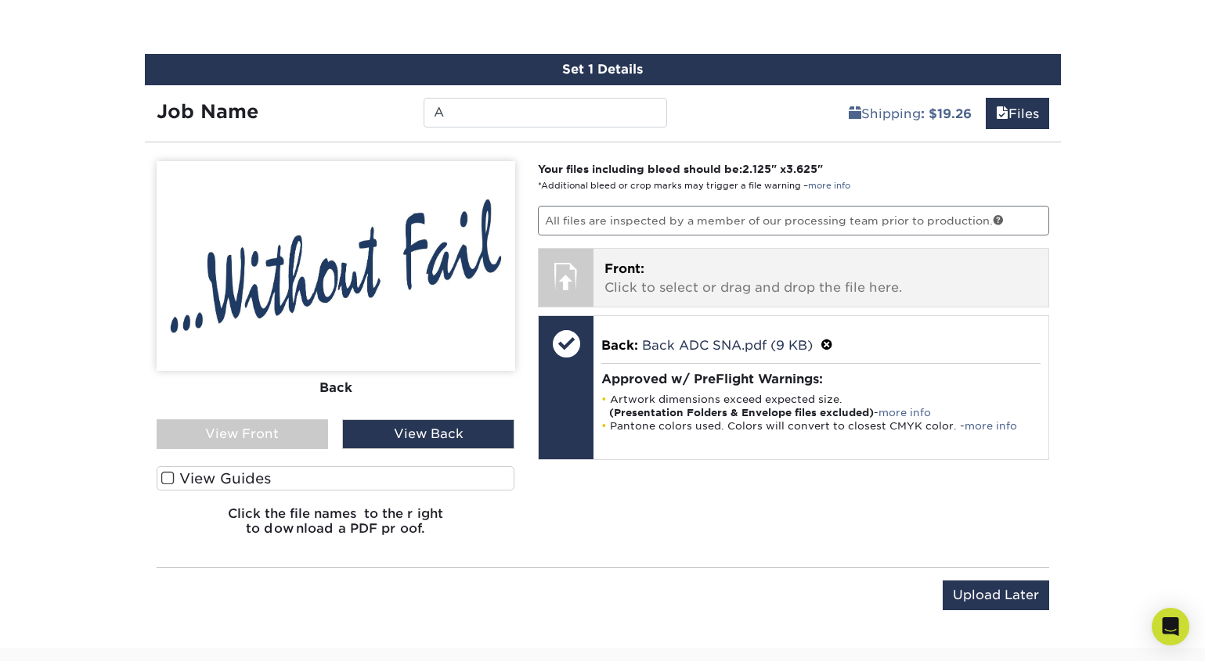
click at [666, 286] on p "Front: Click to select or drag and drop the file here." at bounding box center [820, 279] width 433 height 38
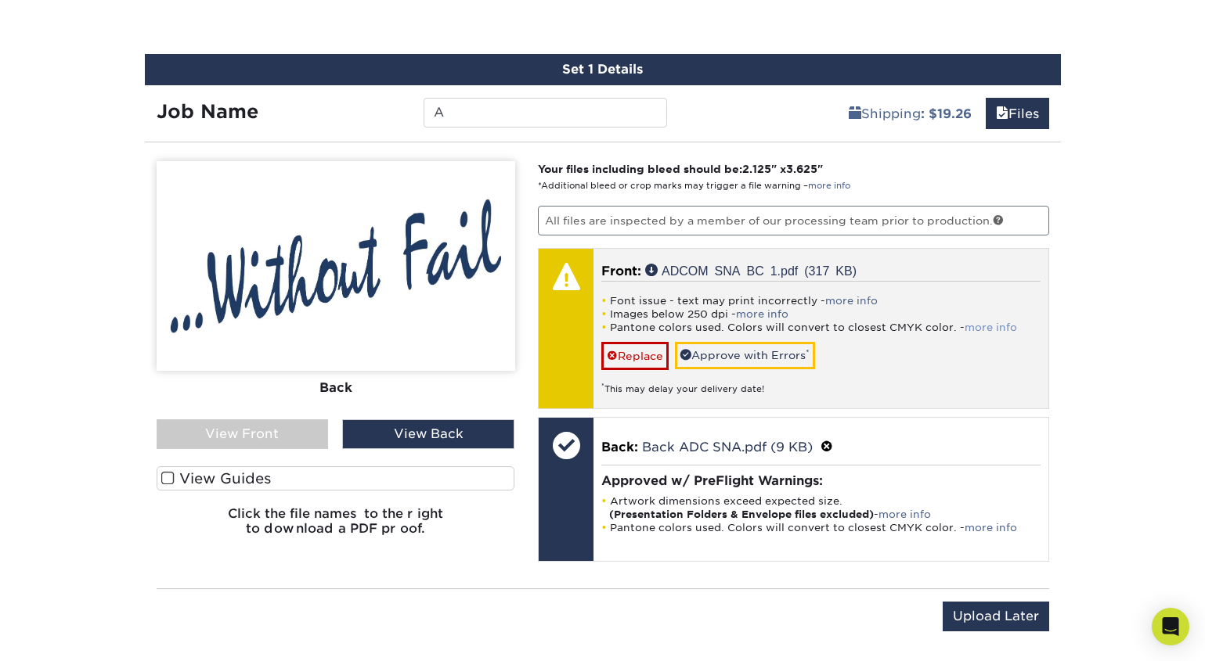
click at [987, 326] on link "more info" at bounding box center [990, 328] width 52 height 12
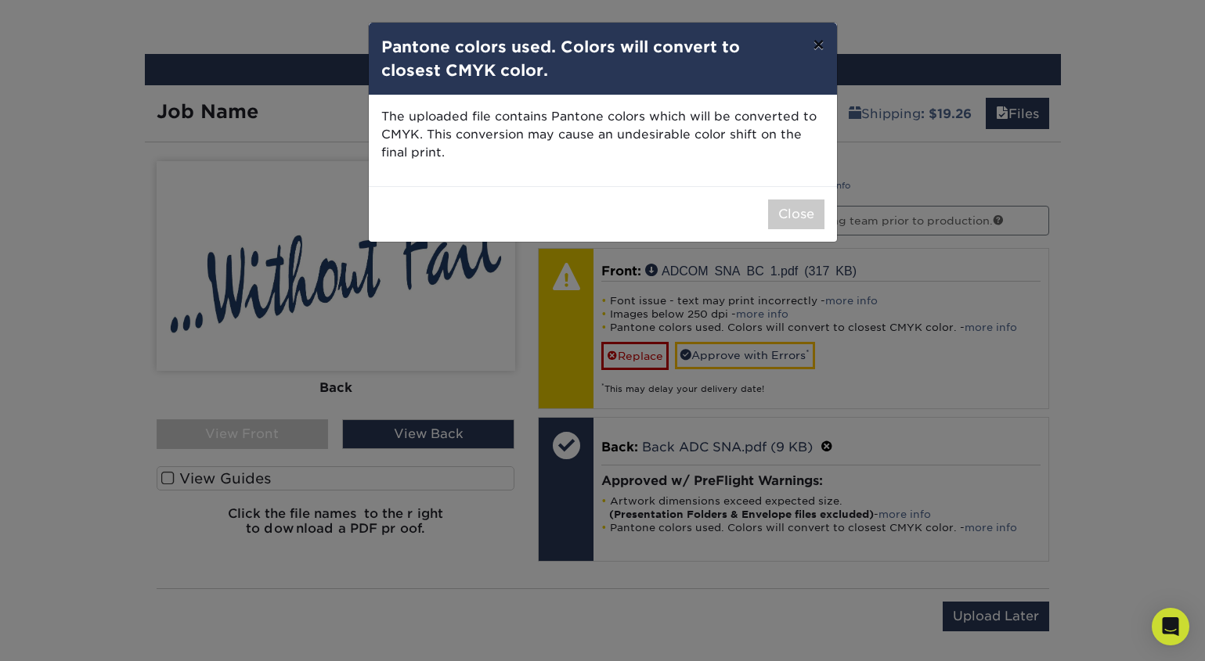
click at [819, 53] on button "×" at bounding box center [818, 45] width 36 height 44
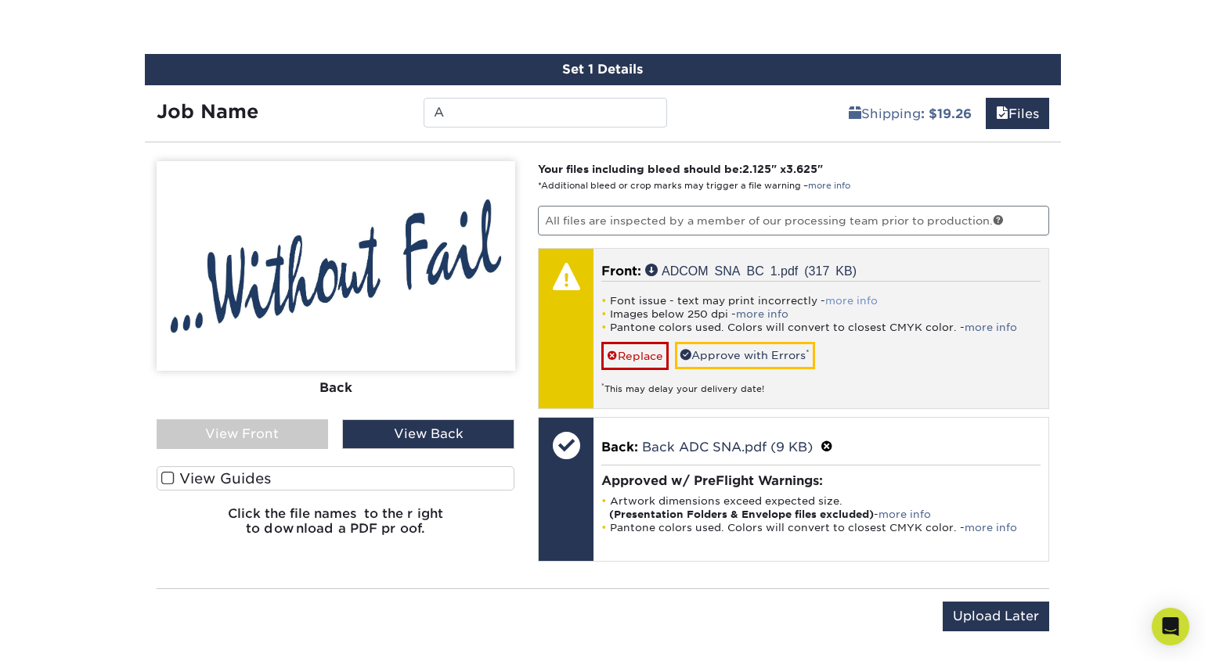
click at [836, 296] on link "more info" at bounding box center [851, 301] width 52 height 12
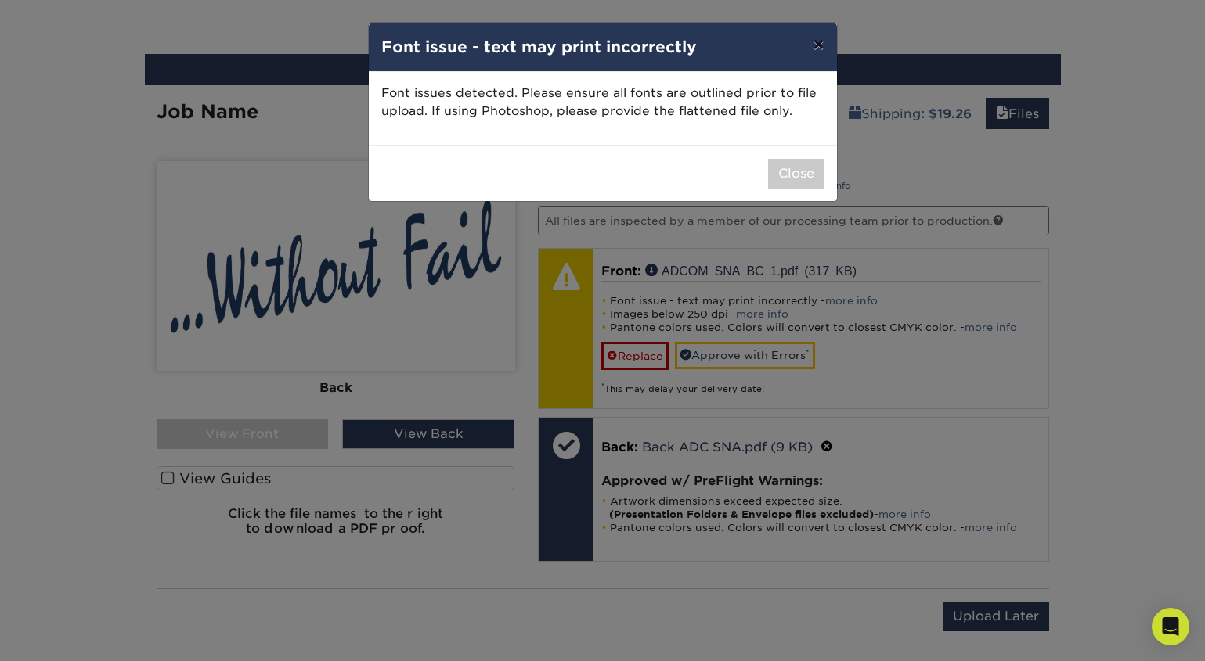
click at [818, 47] on button "×" at bounding box center [818, 45] width 36 height 44
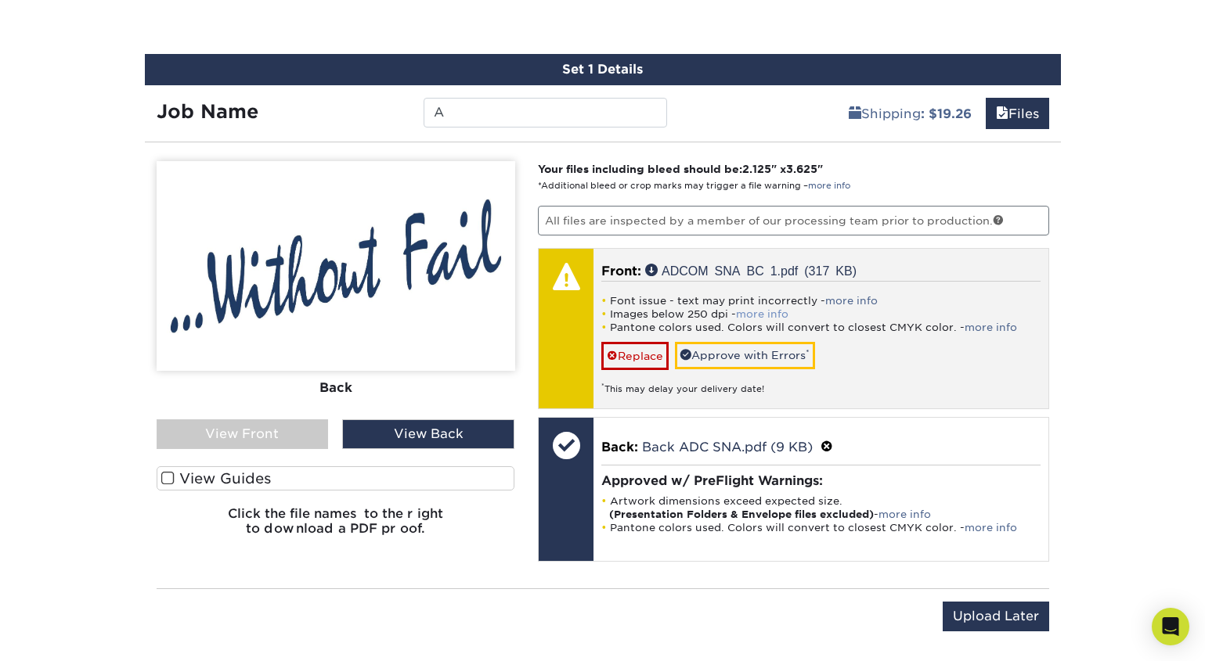
click at [764, 315] on link "more info" at bounding box center [762, 314] width 52 height 12
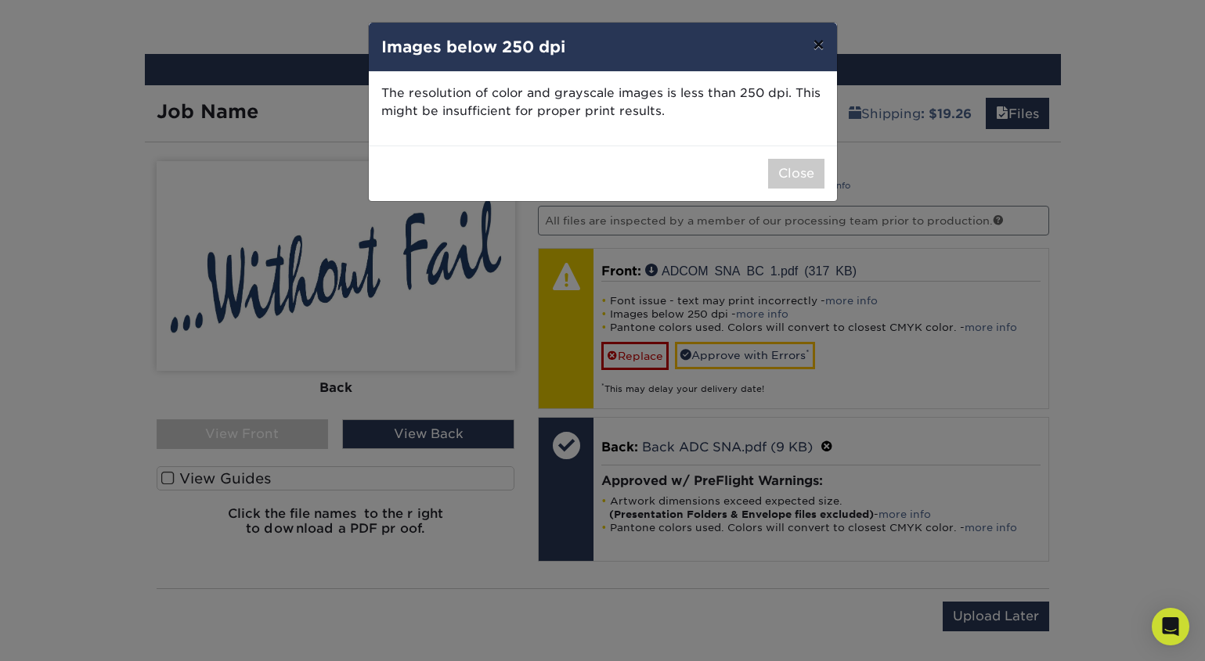
click at [817, 49] on button "×" at bounding box center [818, 45] width 36 height 44
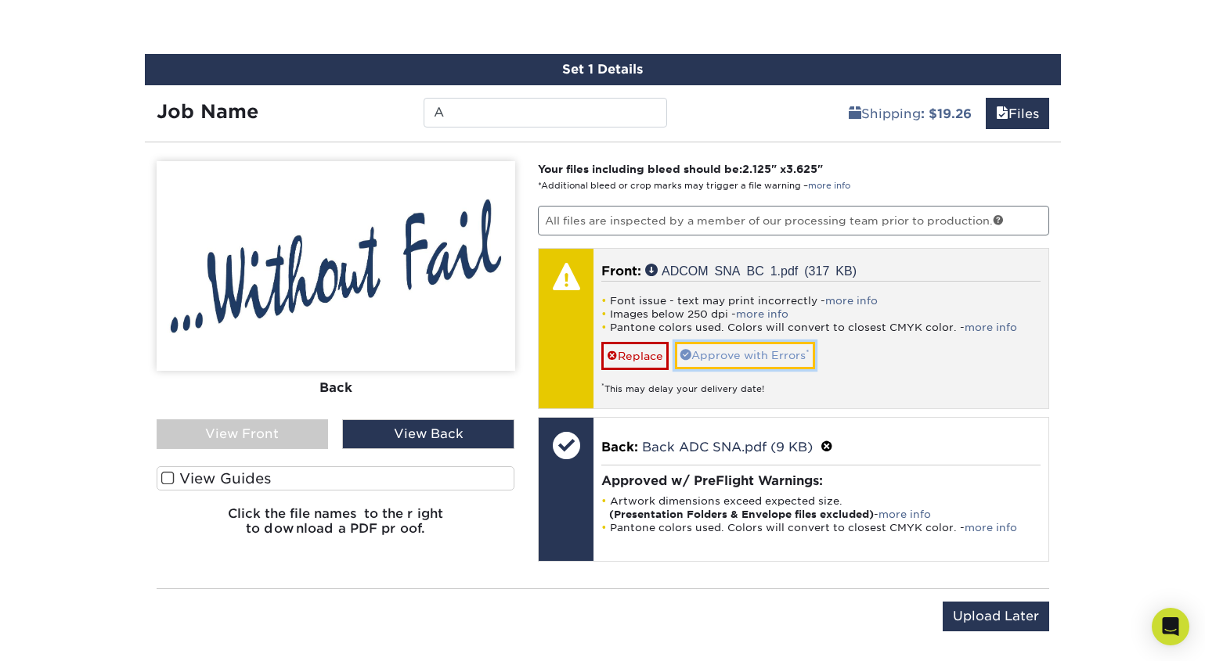
click at [754, 353] on link "Approve with Errors *" at bounding box center [745, 355] width 140 height 27
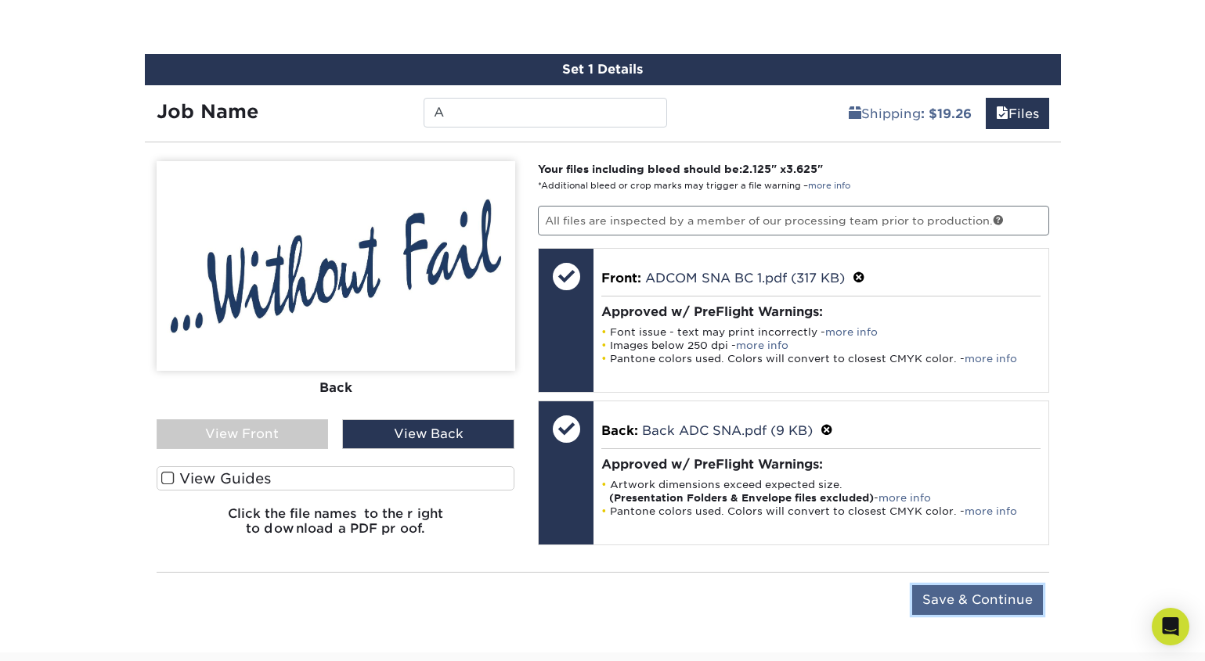
click at [959, 603] on input "Save & Continue" at bounding box center [977, 600] width 131 height 30
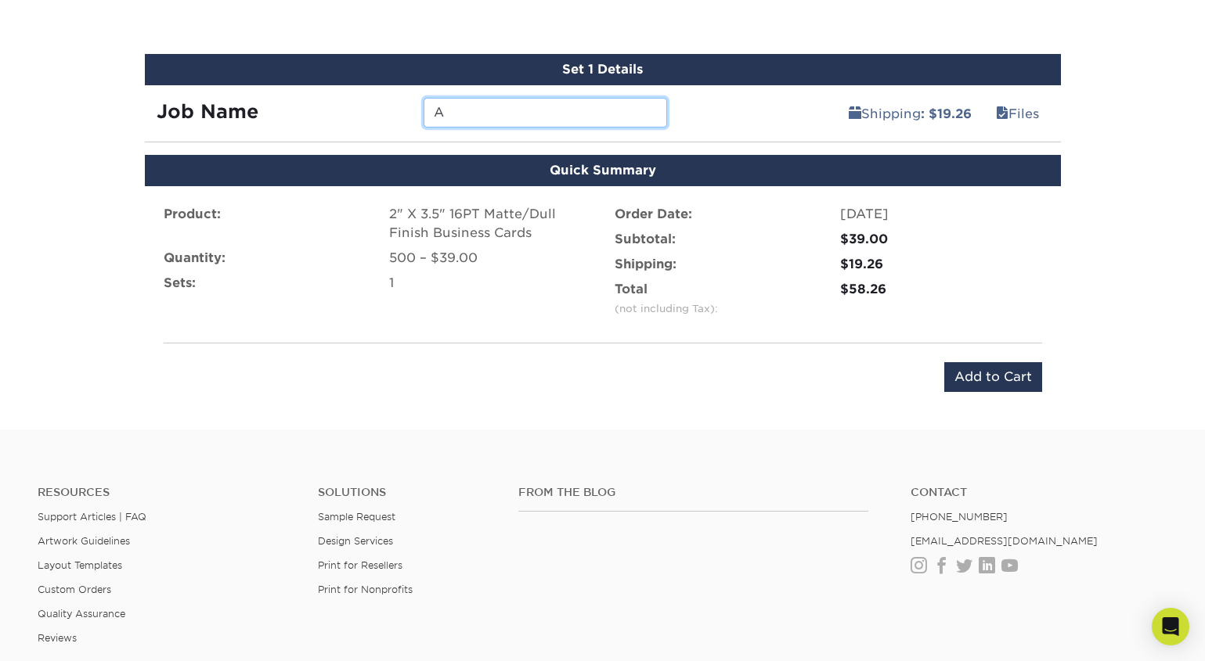
click at [455, 110] on input "A" at bounding box center [544, 113] width 243 height 30
type input "AMcD ADC-SNA 0925"
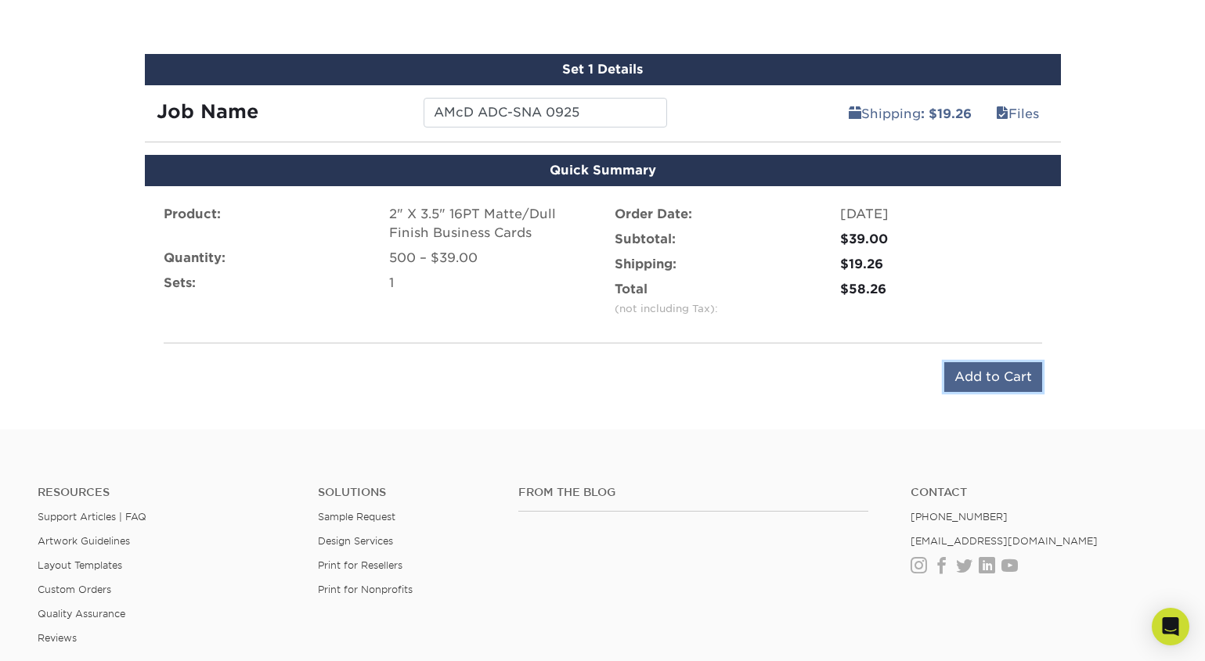
click at [1005, 376] on input "Add to Cart" at bounding box center [993, 377] width 98 height 30
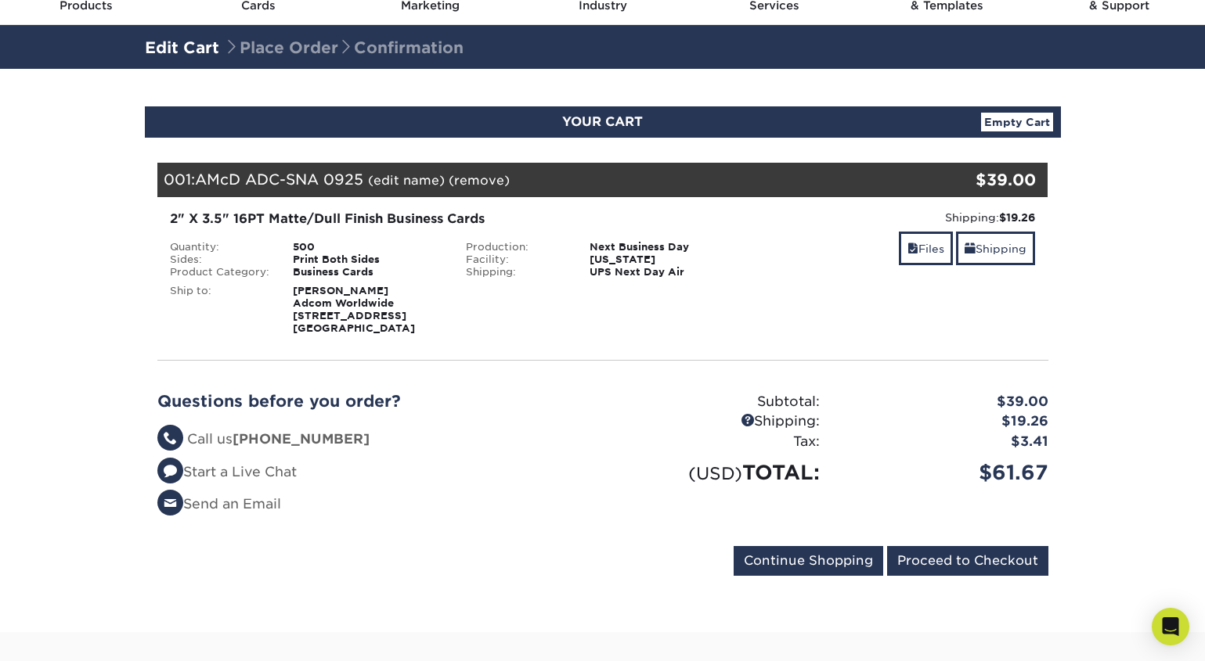
scroll to position [70, 0]
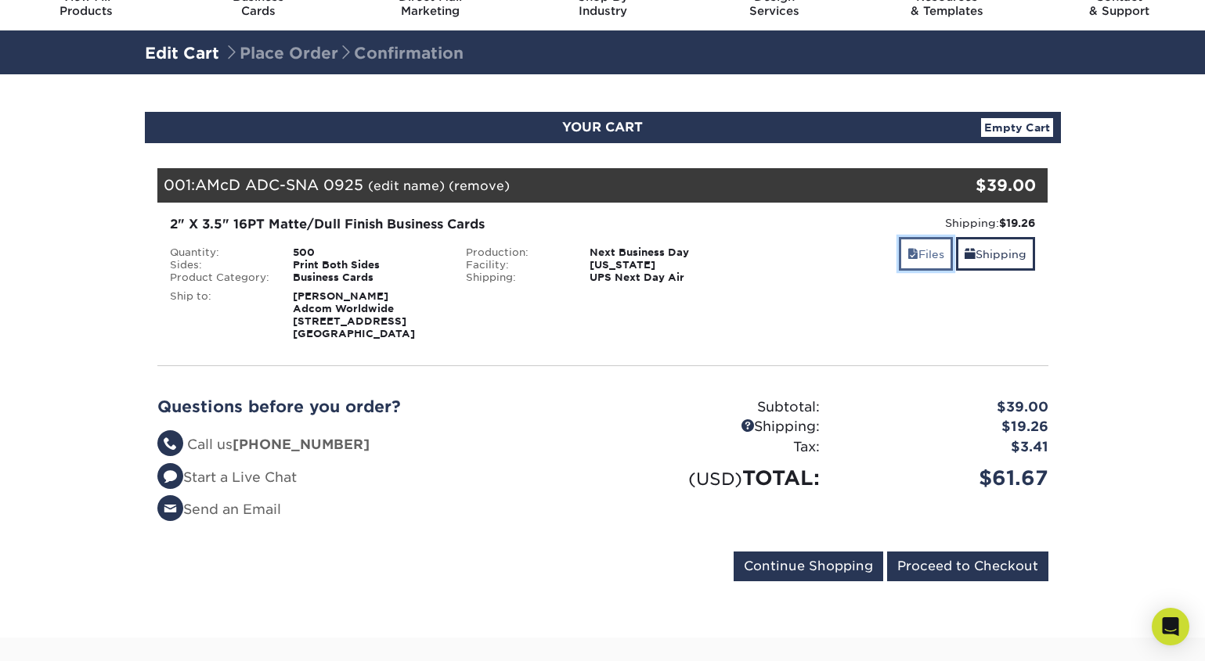
click at [927, 258] on link "Files" at bounding box center [925, 254] width 54 height 34
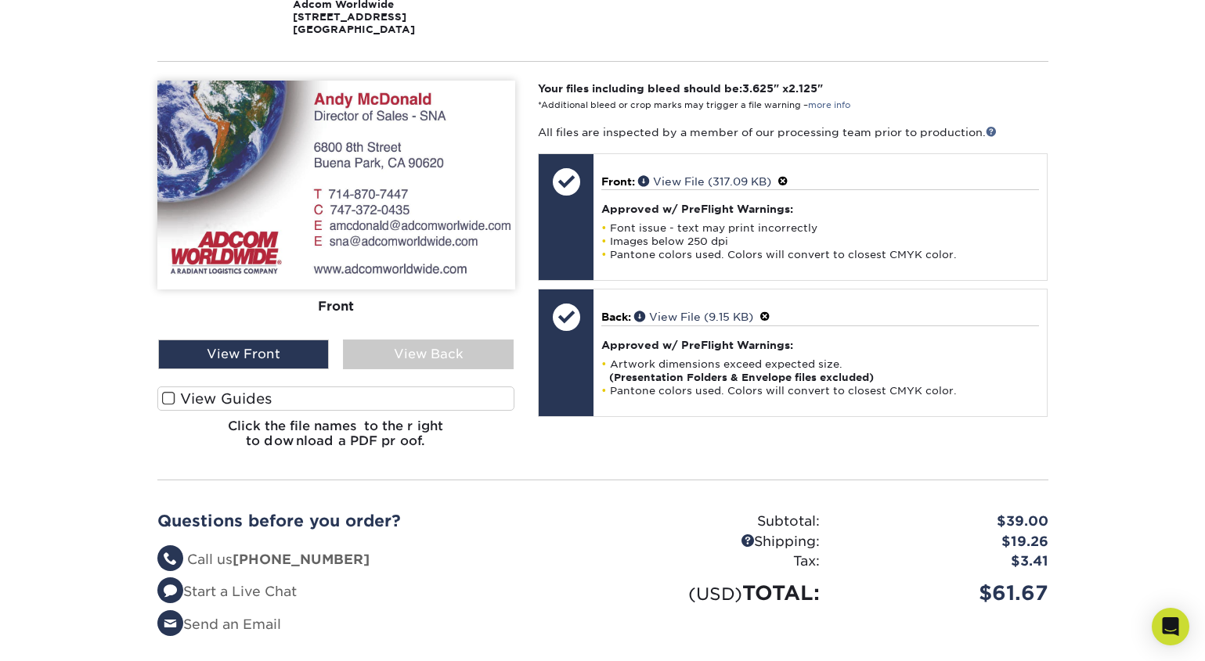
scroll to position [375, 0]
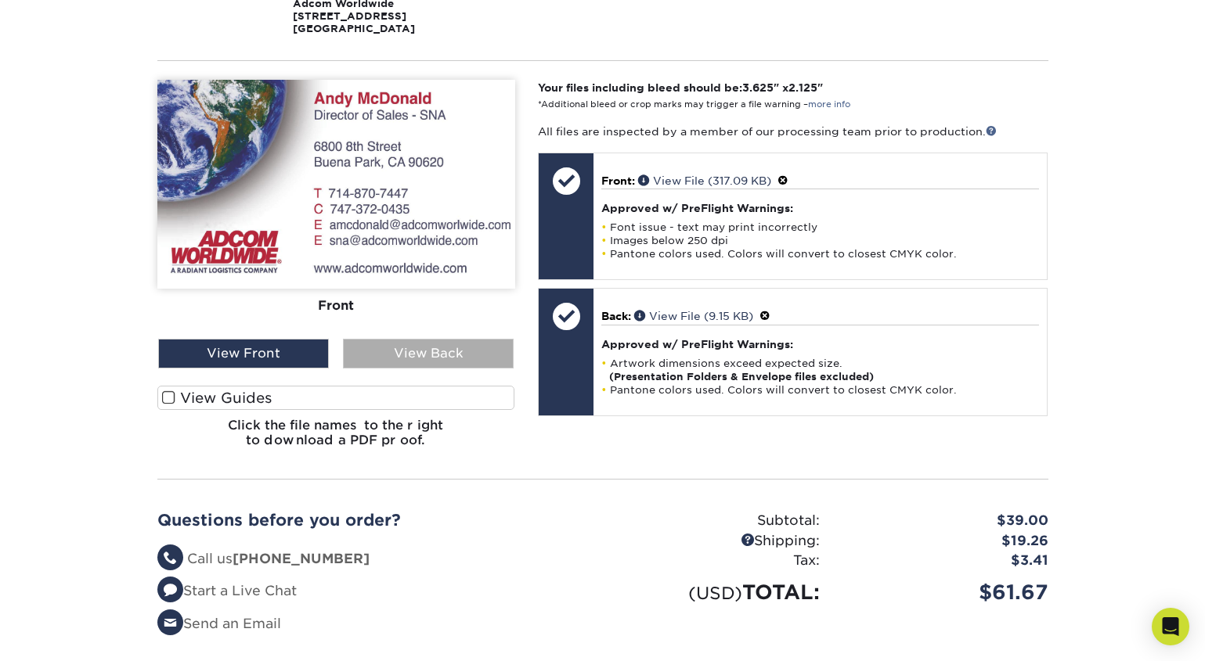
click at [394, 365] on div "View Back" at bounding box center [428, 354] width 171 height 30
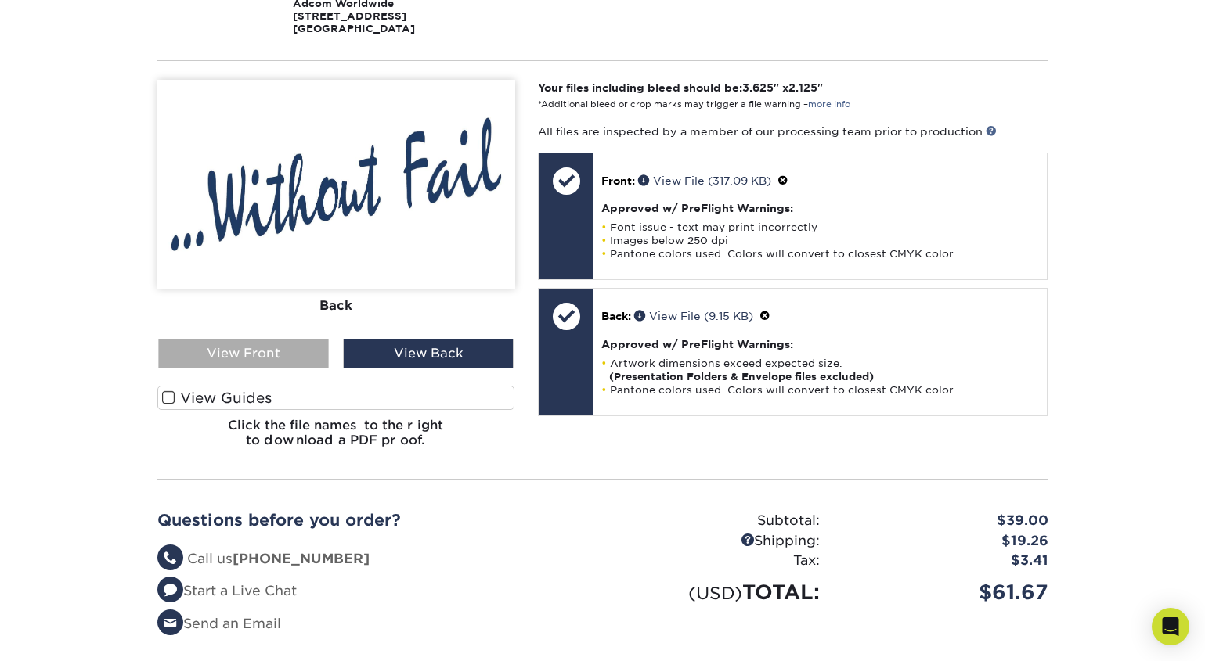
click at [241, 351] on div "View Front" at bounding box center [243, 354] width 171 height 30
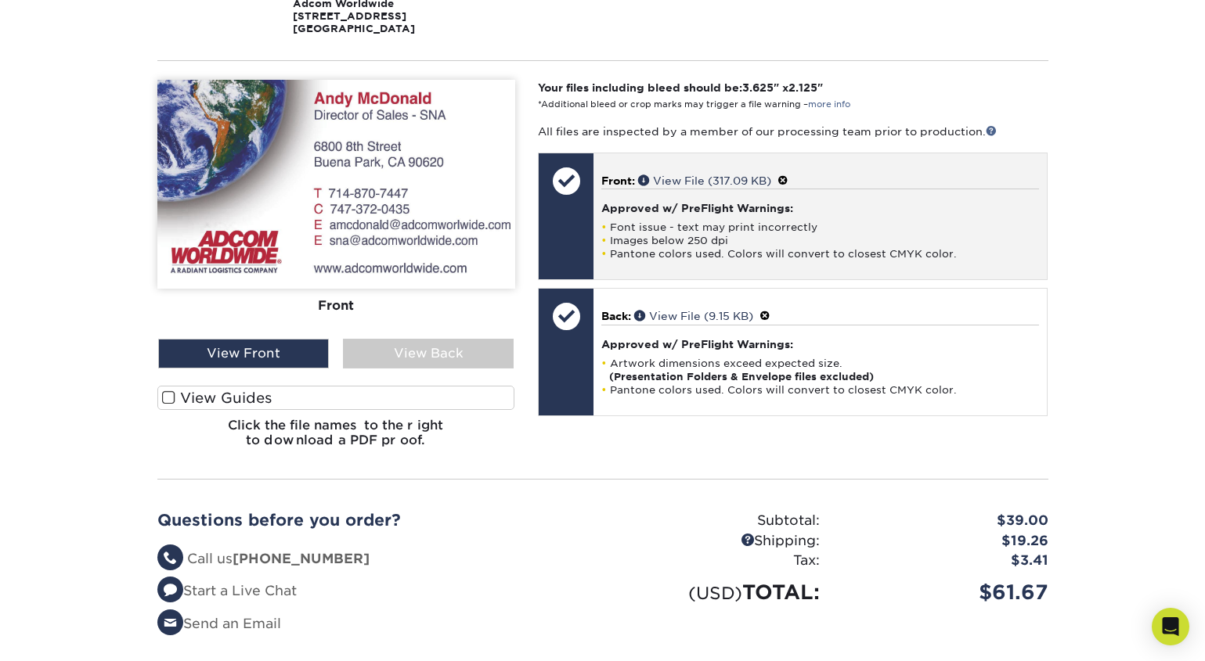
click at [785, 181] on span at bounding box center [782, 181] width 11 height 13
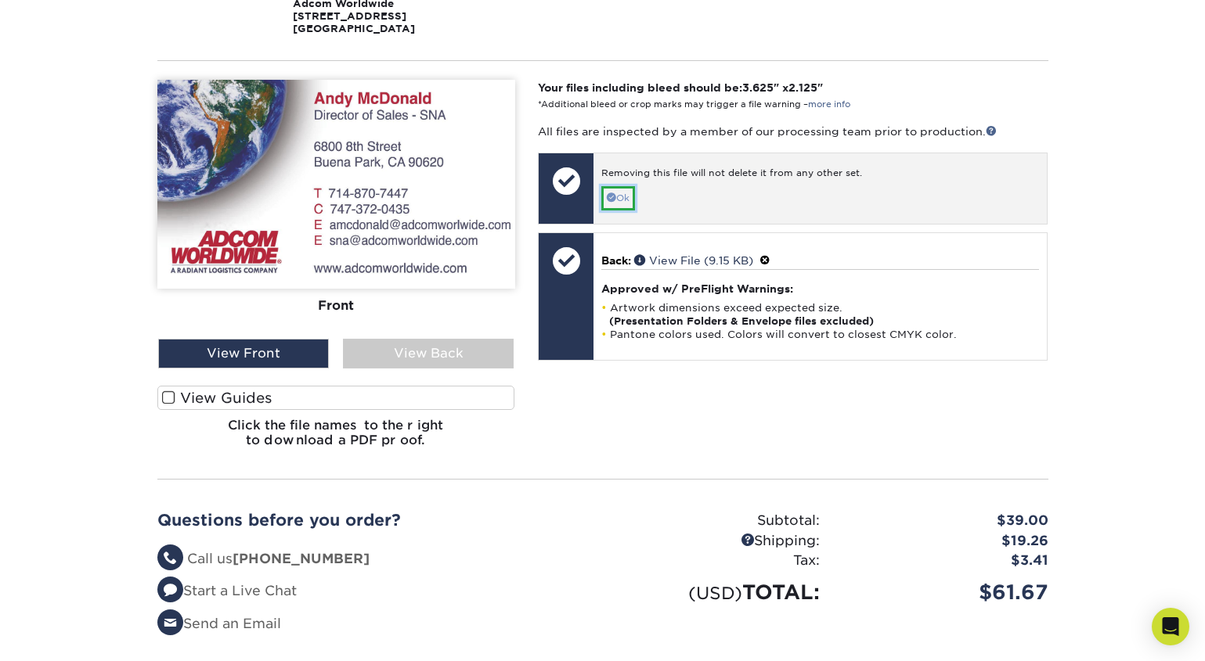
click at [623, 203] on link "Ok" at bounding box center [618, 198] width 34 height 24
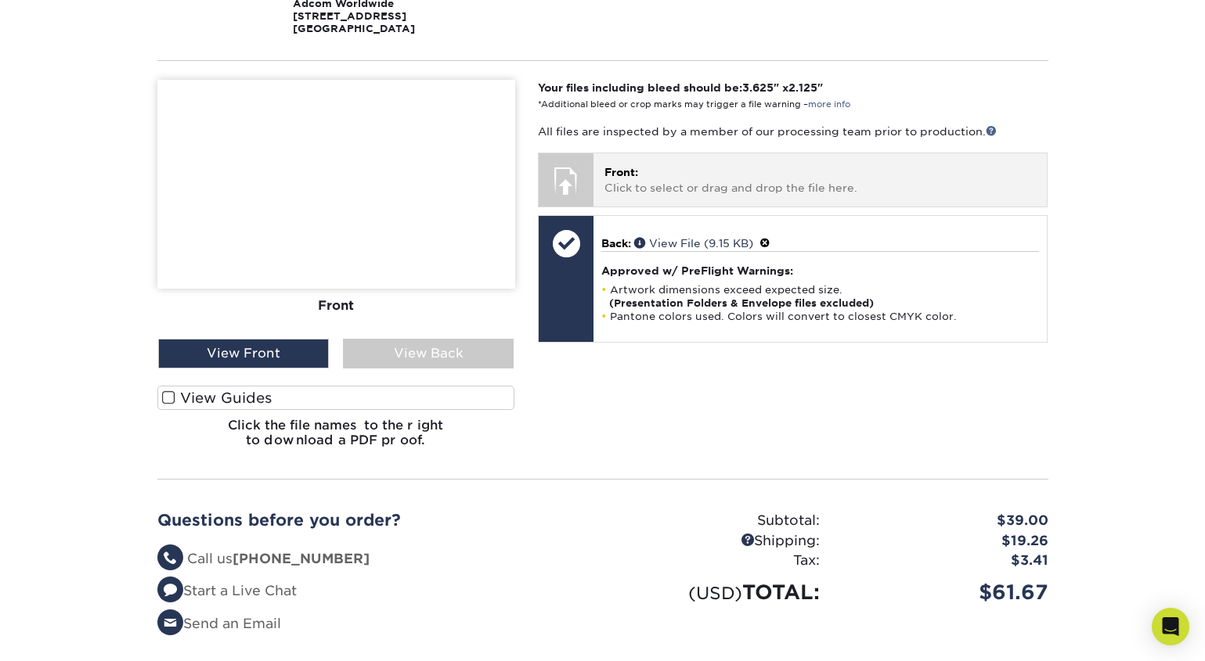
click at [614, 171] on span "Front:" at bounding box center [621, 172] width 34 height 13
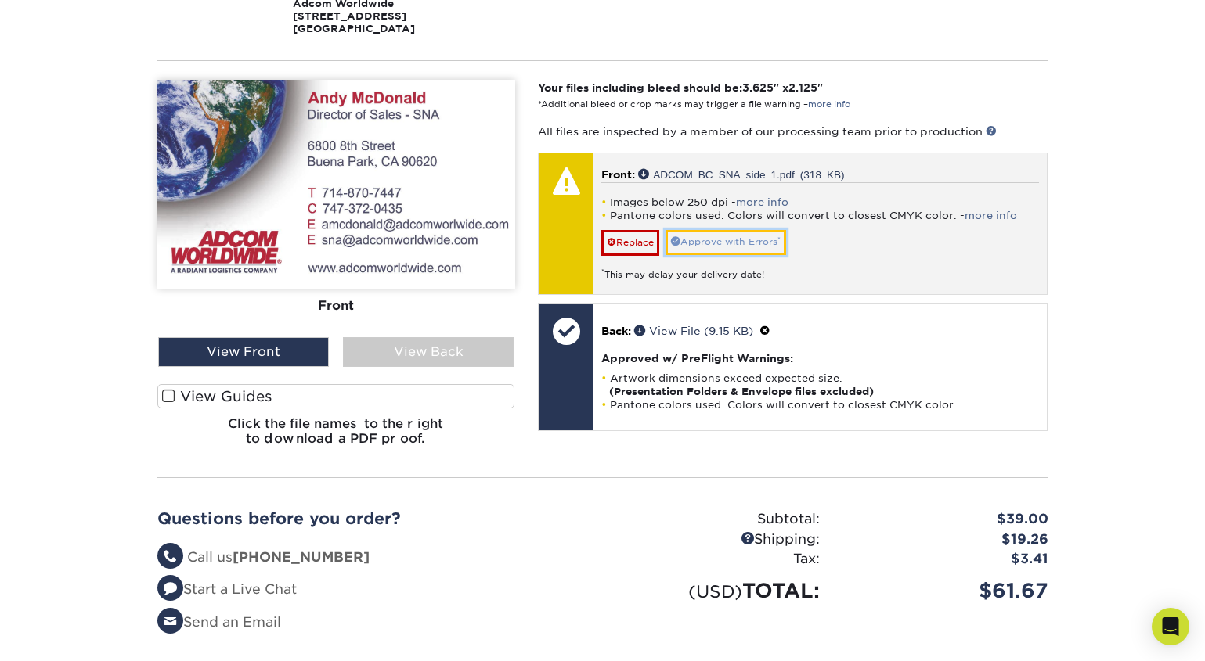
click at [746, 241] on link "Approve with Errors *" at bounding box center [725, 242] width 121 height 24
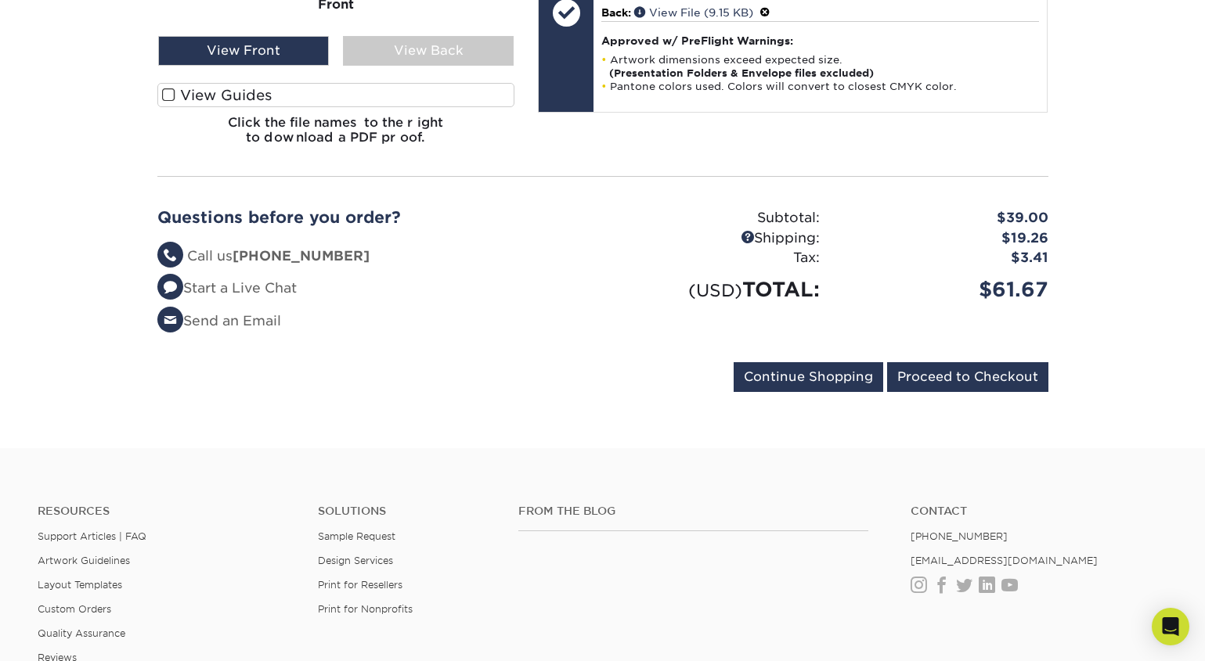
scroll to position [693, 0]
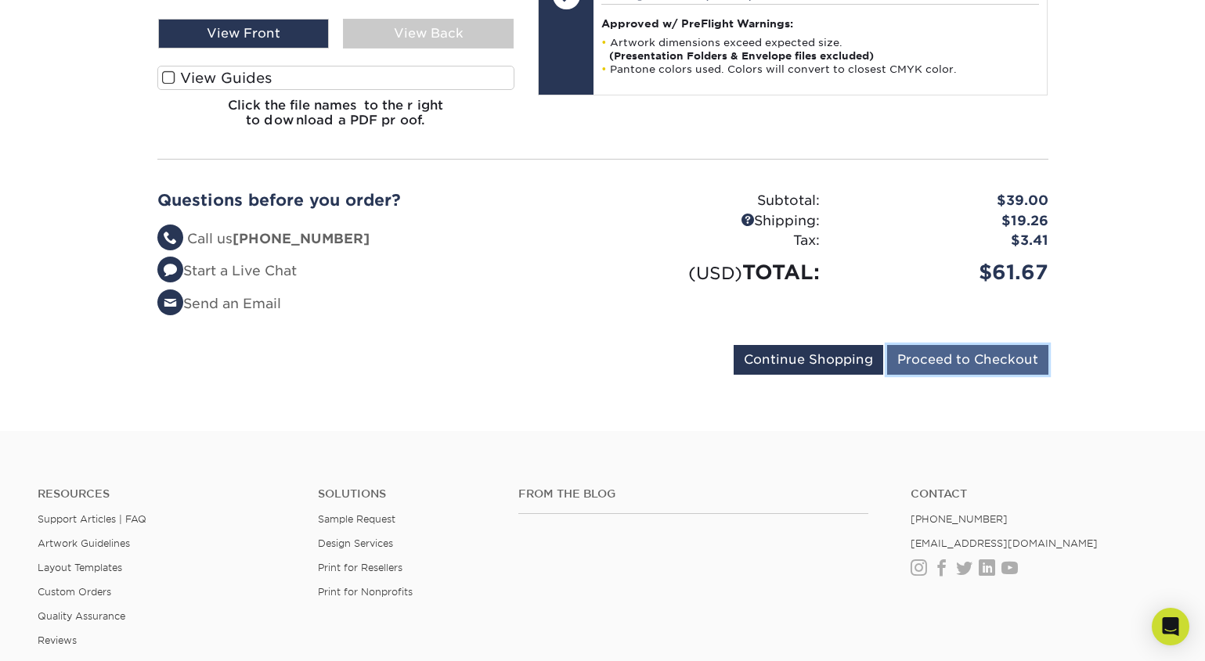
click at [959, 358] on input "Proceed to Checkout" at bounding box center [967, 360] width 161 height 30
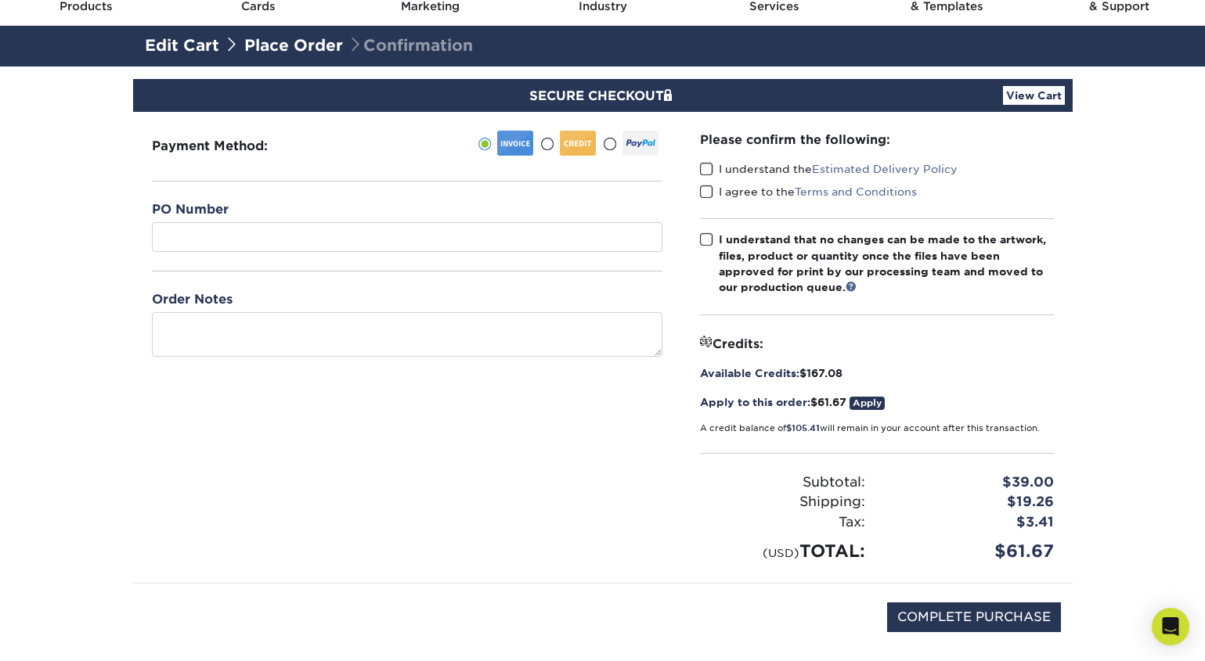
scroll to position [79, 0]
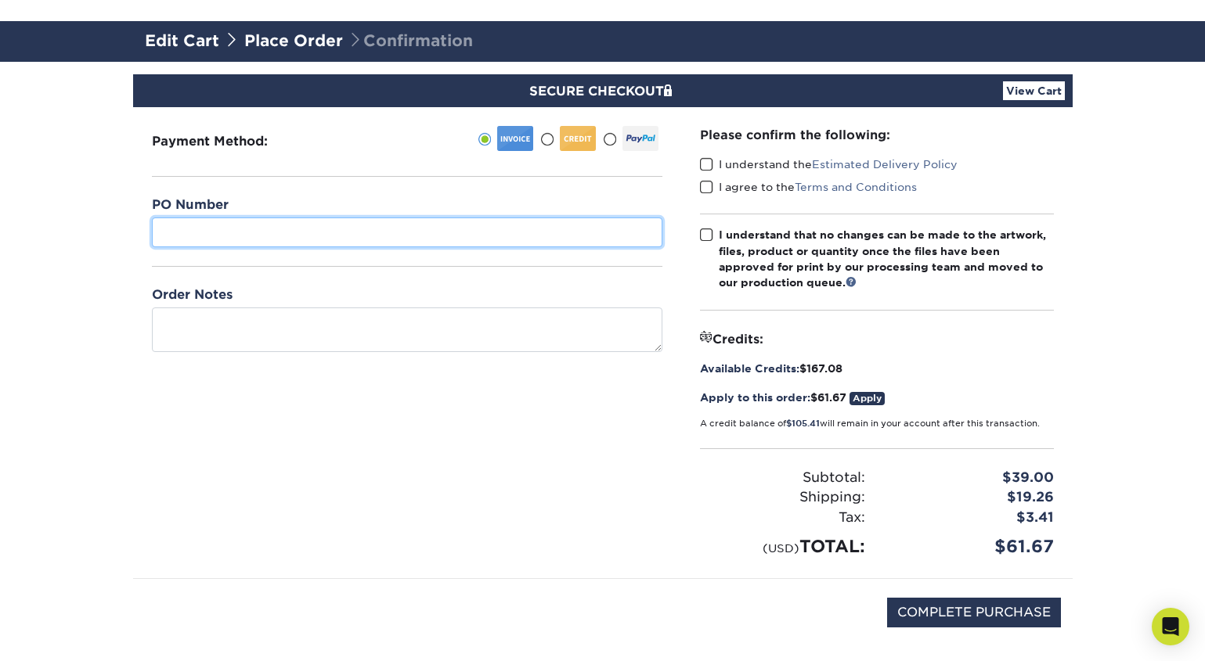
click at [164, 236] on input "text" at bounding box center [407, 233] width 510 height 30
type input "B"
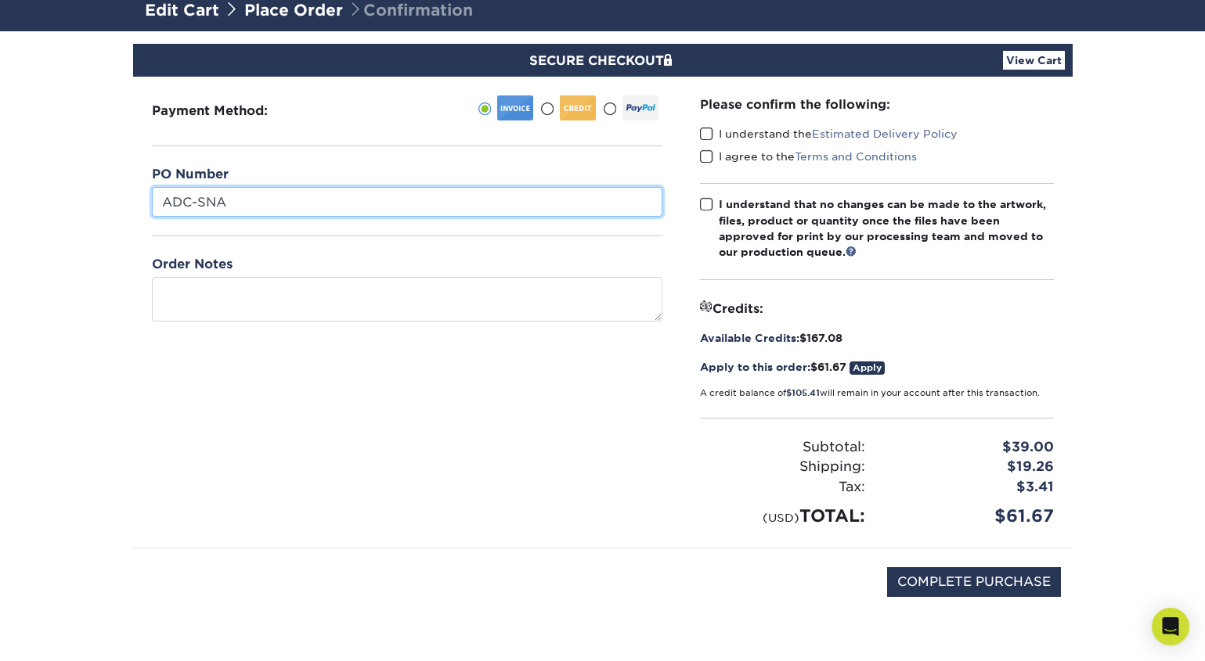
scroll to position [117, 0]
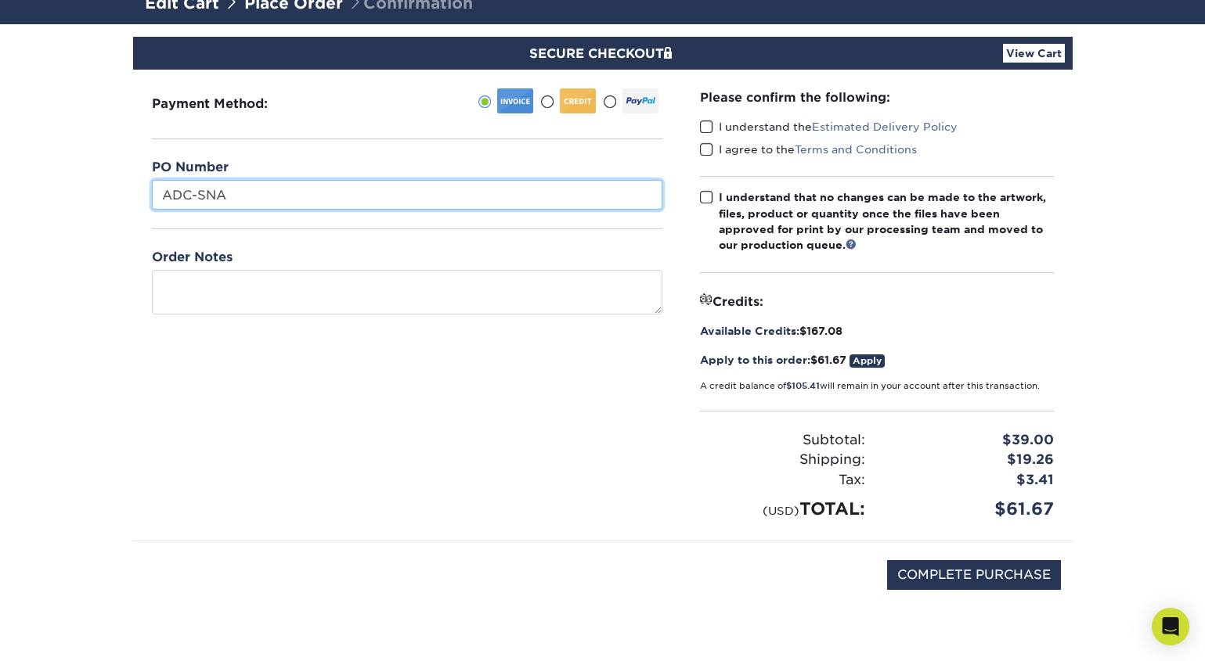
type input "ADC-SNA"
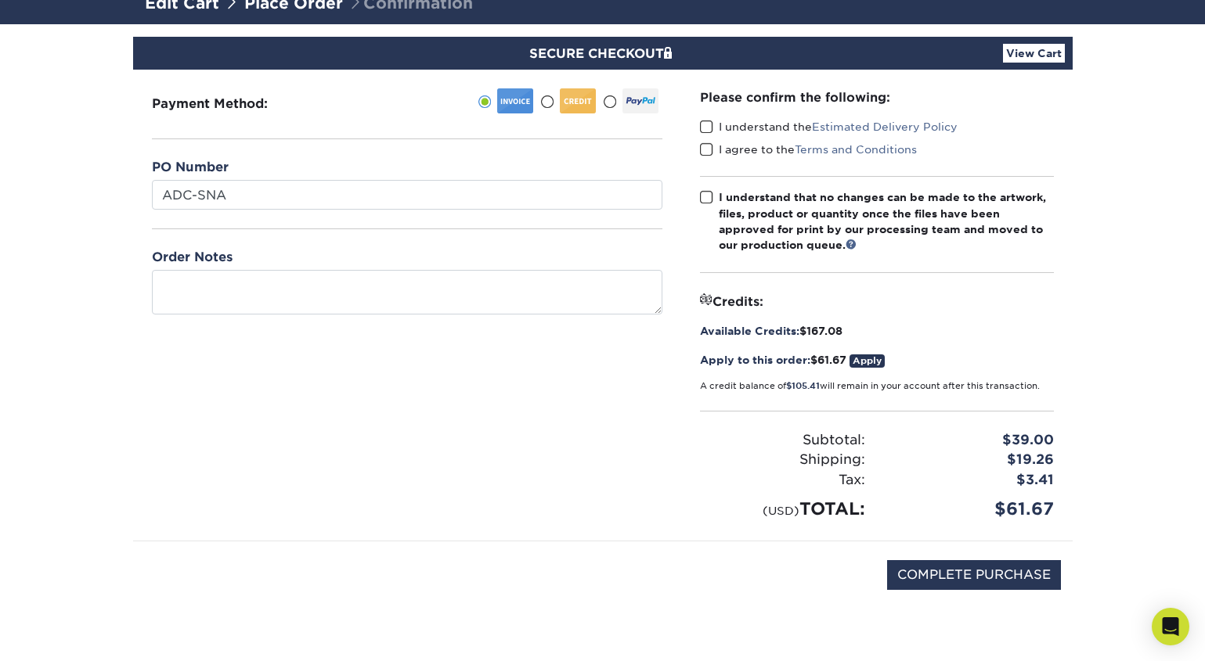
click at [702, 125] on span at bounding box center [706, 127] width 13 height 15
click at [0, 0] on input "I understand the Estimated Delivery Policy" at bounding box center [0, 0] width 0 height 0
click at [704, 149] on span at bounding box center [706, 149] width 13 height 15
click at [0, 0] on input "I agree to the Terms and Conditions" at bounding box center [0, 0] width 0 height 0
click at [707, 200] on span at bounding box center [706, 197] width 13 height 15
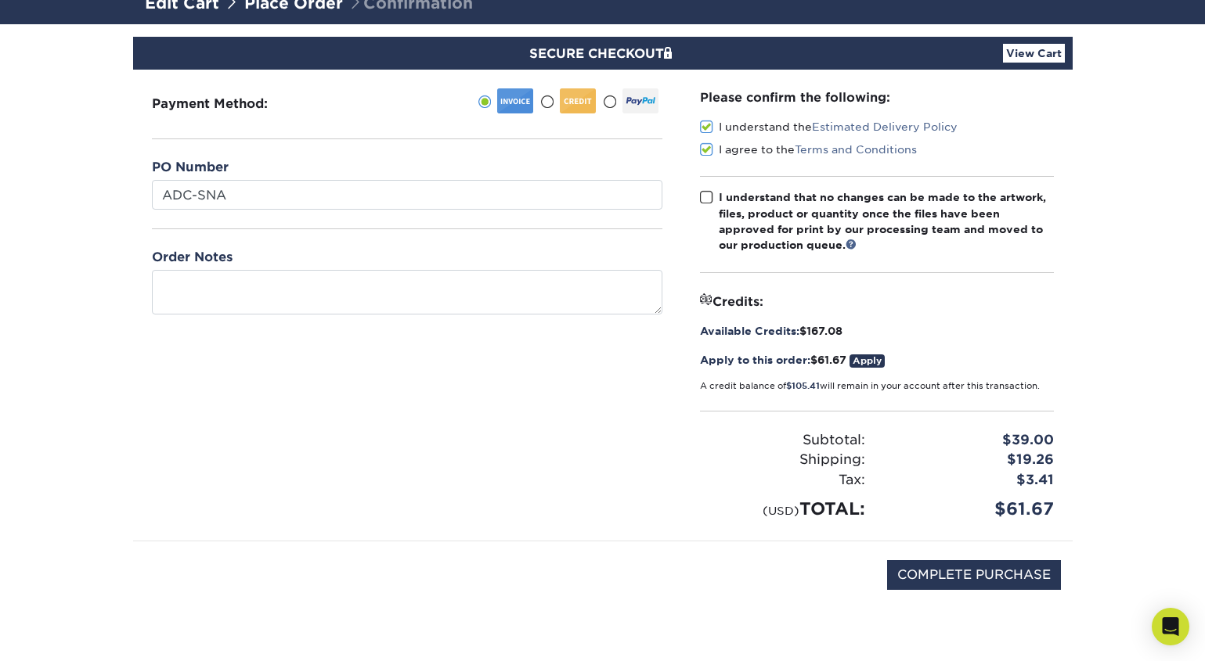
click at [0, 0] on input "I understand that no changes can be made to the artwork, files, product or quan…" at bounding box center [0, 0] width 0 height 0
click at [866, 322] on div "Credits: Available Credits: $167.08 Apply to this order: $61.67 Apply Applied t…" at bounding box center [877, 342] width 354 height 100
click at [967, 572] on input "COMPLETE PURCHASE" at bounding box center [974, 575] width 174 height 30
type input "PROCESSING, PLEASE WAIT..."
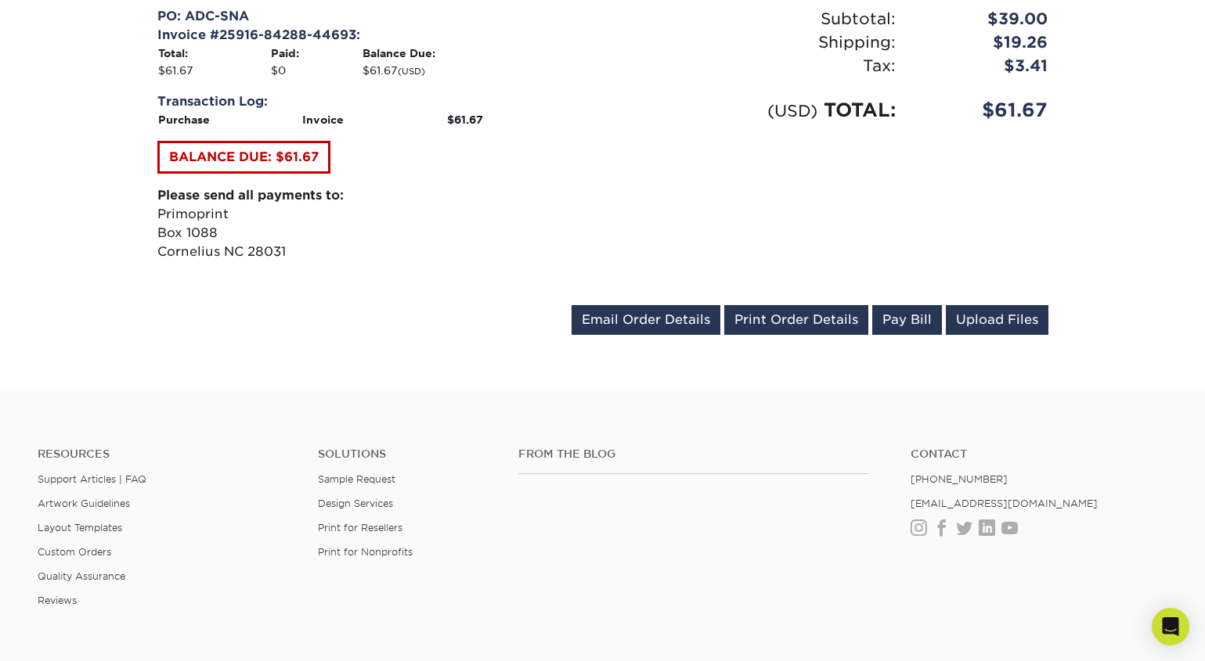
scroll to position [675, 0]
